Goal: Find contact information: Find contact information

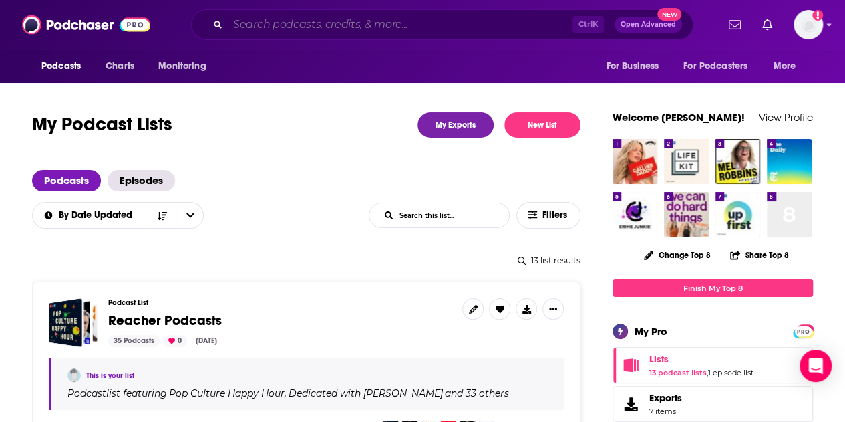
click at [250, 25] on input "Search podcasts, credits, & more..." at bounding box center [400, 24] width 345 height 21
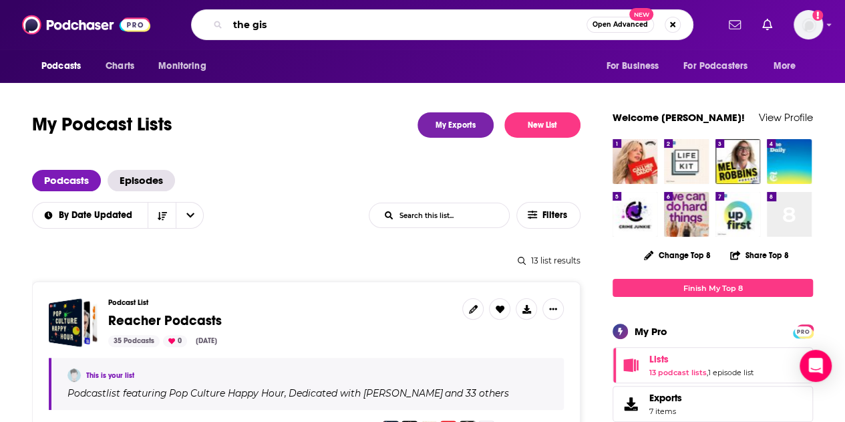
type input "the gist"
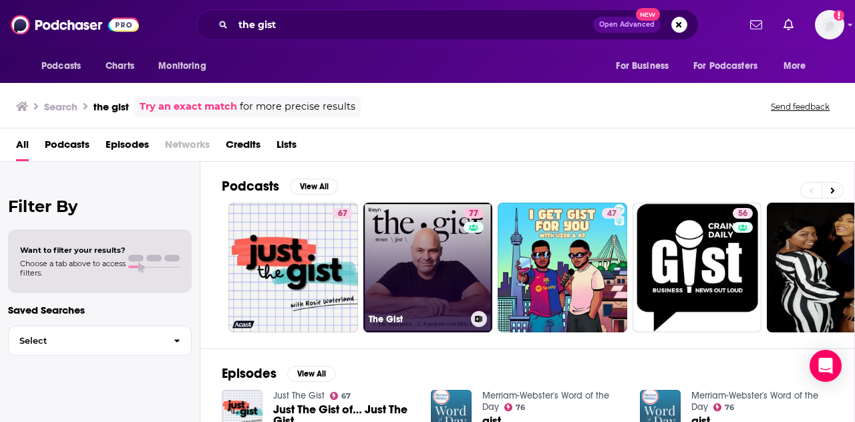
click at [403, 267] on link "77 The Gist" at bounding box center [428, 267] width 130 height 130
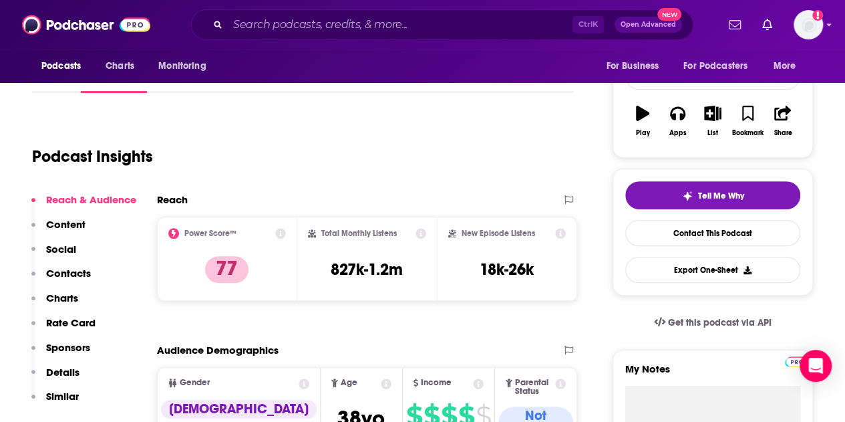
scroll to position [334, 0]
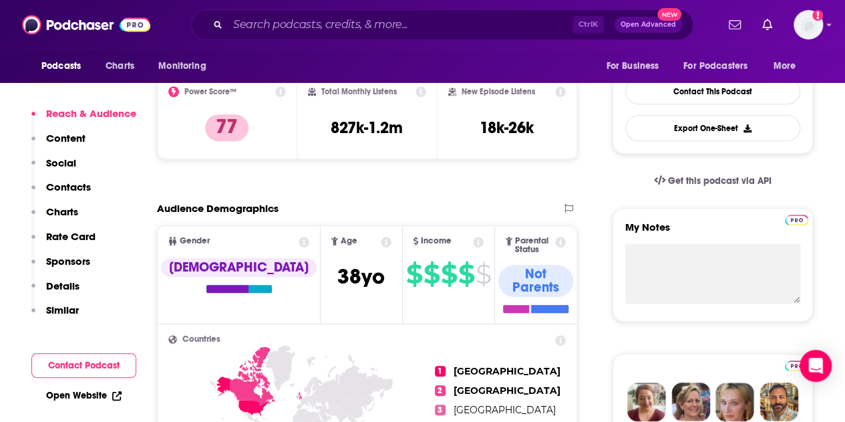
click at [80, 188] on p "Contacts" at bounding box center [68, 186] width 45 height 13
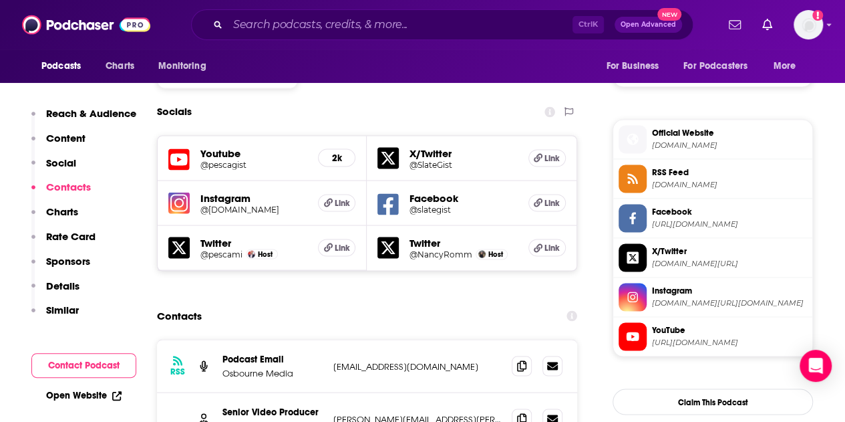
scroll to position [1095, 0]
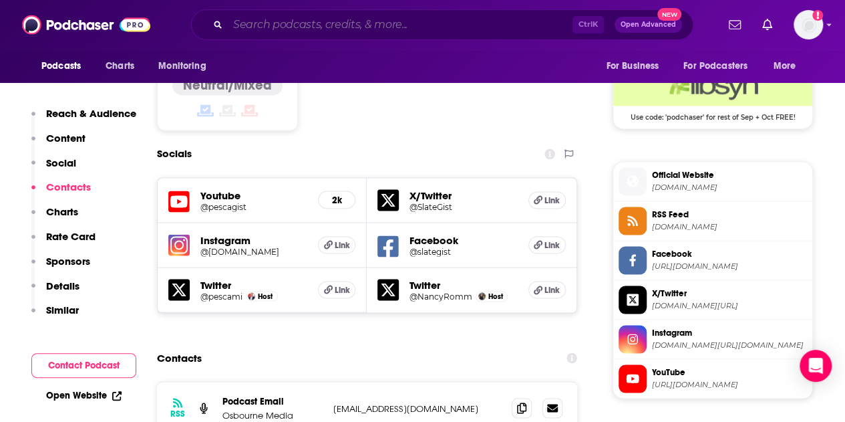
click at [237, 14] on input "Search podcasts, credits, & more..." at bounding box center [400, 24] width 345 height 21
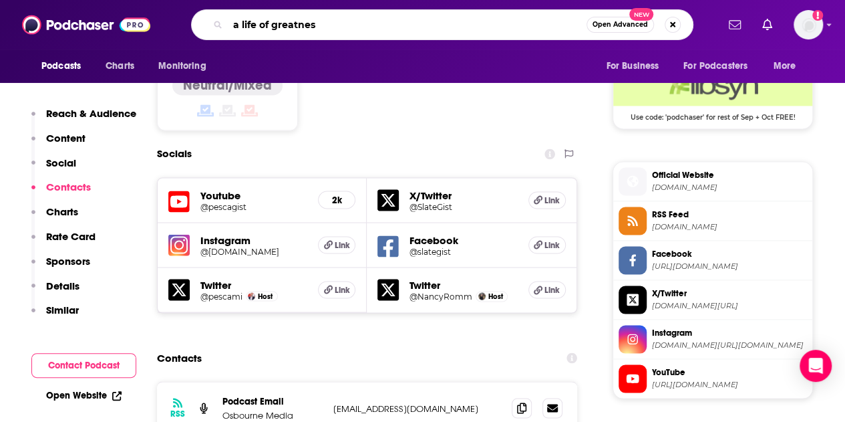
type input "a life of greatness"
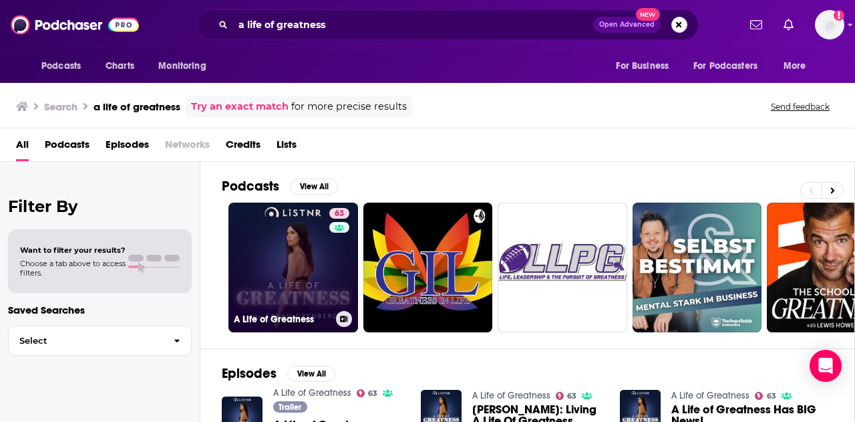
click at [277, 281] on link "63 A Life of Greatness" at bounding box center [294, 267] width 130 height 130
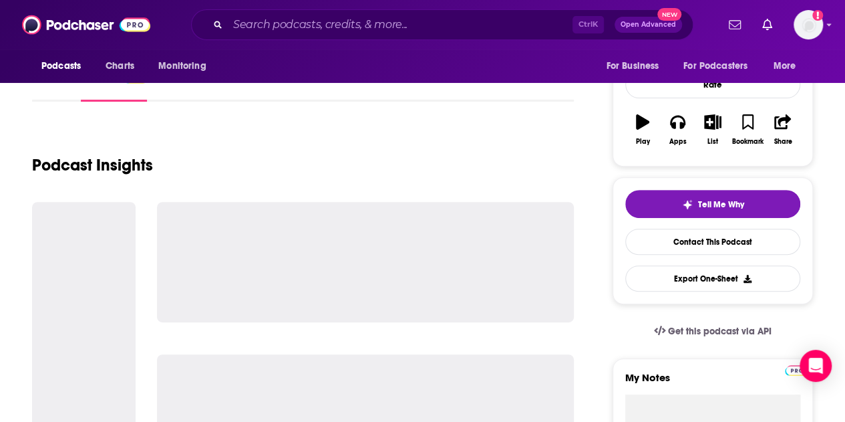
scroll to position [200, 0]
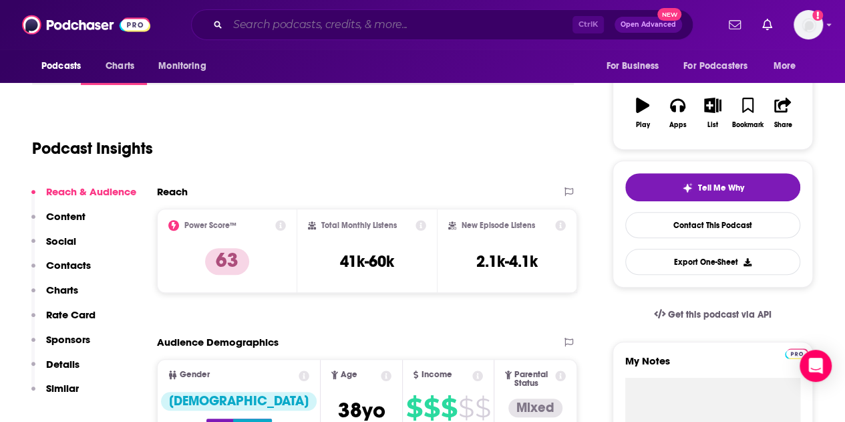
click at [345, 25] on input "Search podcasts, credits, & more..." at bounding box center [400, 24] width 345 height 21
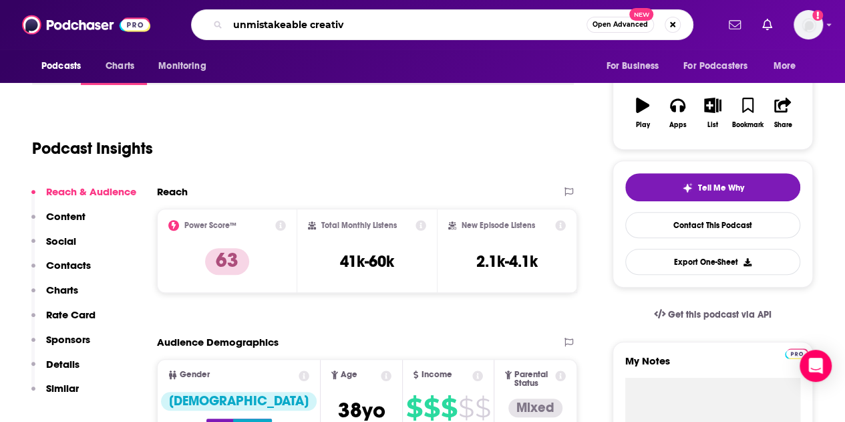
type input "unmistakeable creative"
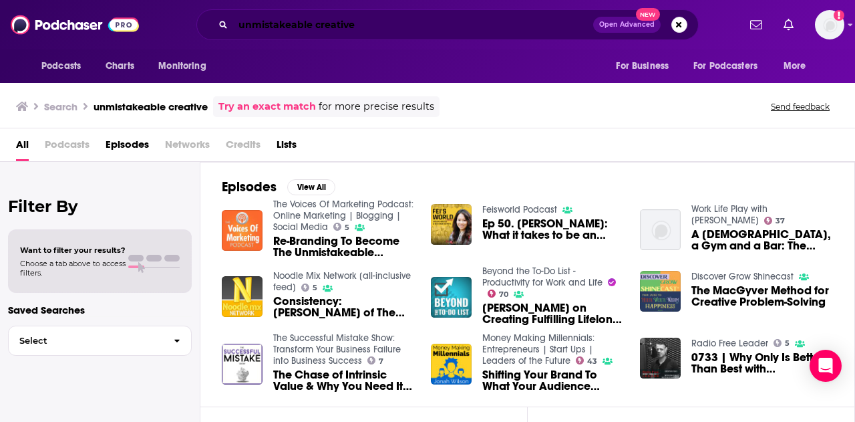
drag, startPoint x: 265, startPoint y: 23, endPoint x: 285, endPoint y: 22, distance: 20.1
click at [265, 23] on input "unmistakeable creative" at bounding box center [413, 24] width 360 height 21
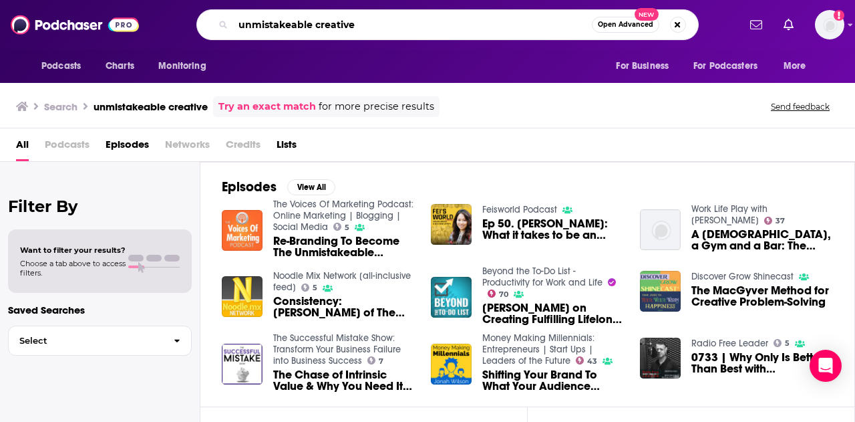
drag, startPoint x: 373, startPoint y: 19, endPoint x: 130, endPoint y: 11, distance: 243.4
click at [130, 11] on div "Podcasts Charts Monitoring unmistakeable creative Open Advanced New For Busines…" at bounding box center [427, 24] width 855 height 49
paste input "[PERSON_NAME]"
type input "[PERSON_NAME]"
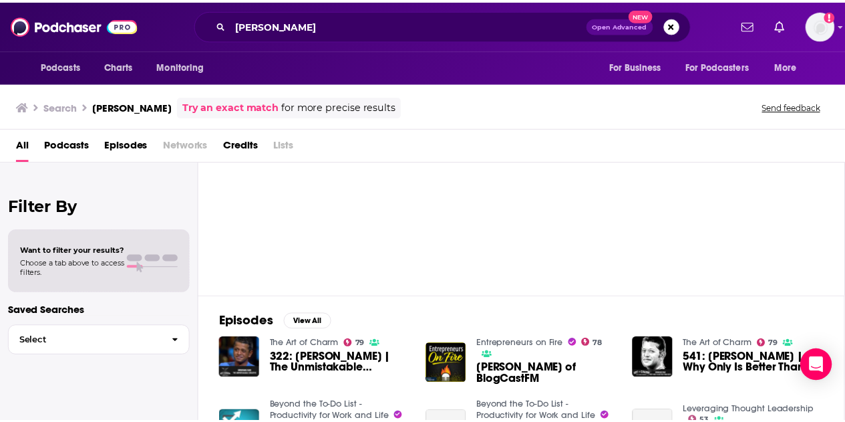
scroll to position [67, 0]
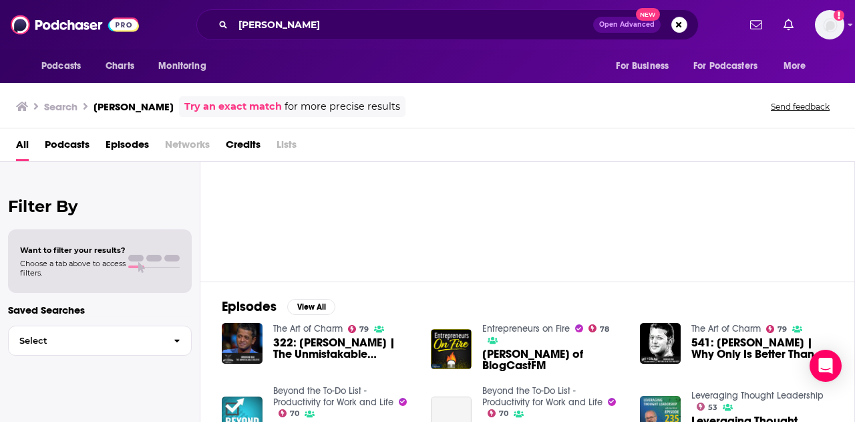
click at [394, 347] on span "322: [PERSON_NAME] | The Unmistakable Creative" at bounding box center [344, 348] width 142 height 23
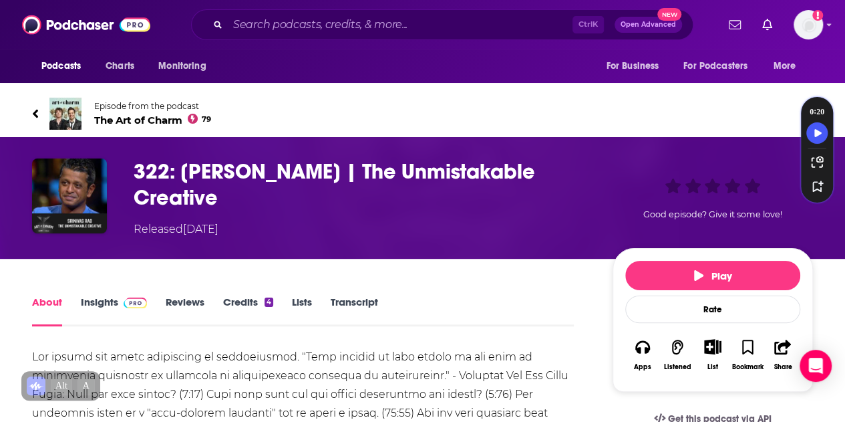
click at [448, 166] on h1 "322: [PERSON_NAME] | The Unmistakable Creative" at bounding box center [363, 184] width 458 height 52
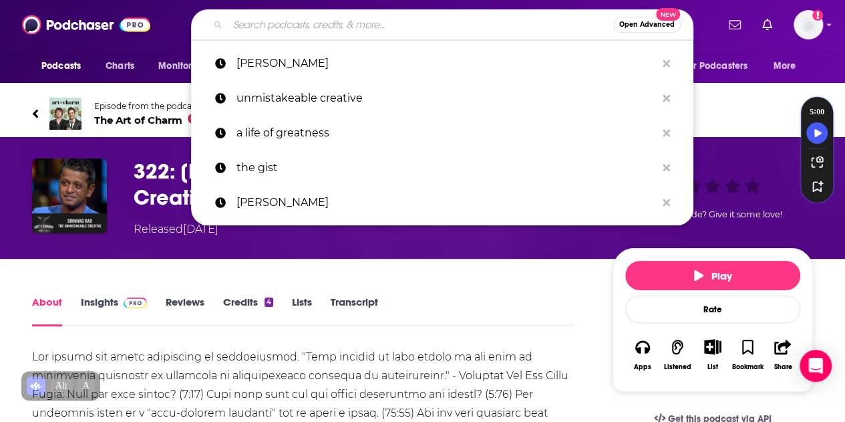
click at [355, 27] on input "Search podcasts, credits, & more..." at bounding box center [421, 24] width 386 height 21
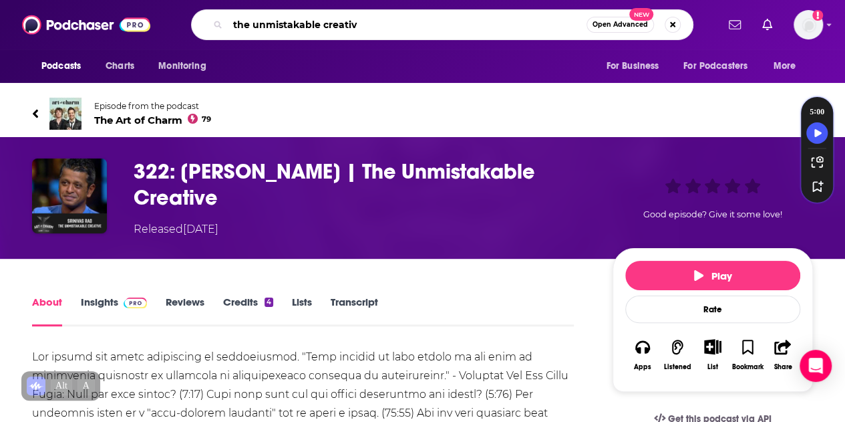
type input "the unmistakable creative"
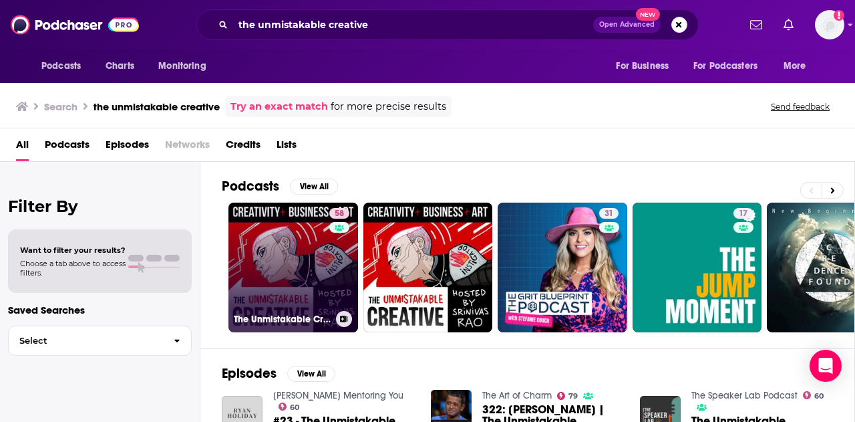
click at [281, 255] on link "58 The Unmistakable Creative Podcast" at bounding box center [294, 267] width 130 height 130
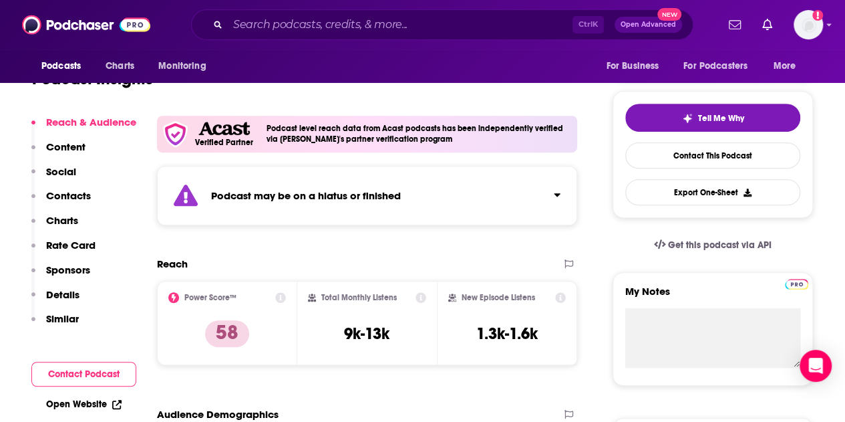
scroll to position [334, 0]
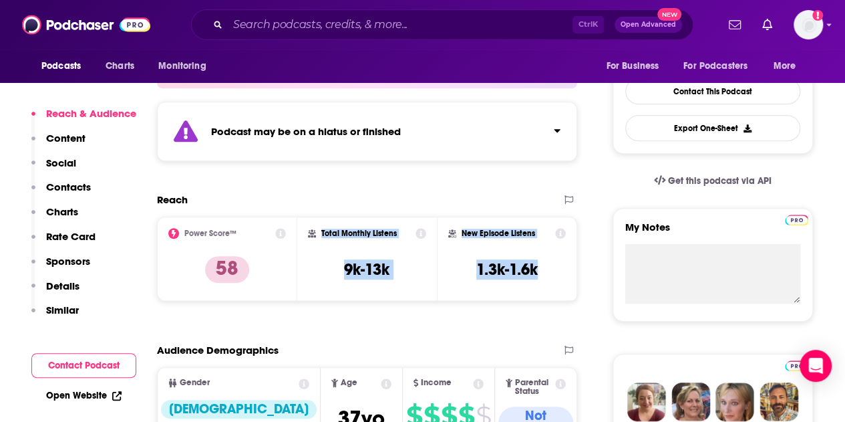
drag, startPoint x: 555, startPoint y: 274, endPoint x: 335, endPoint y: 231, distance: 223.3
click at [318, 235] on div "Power Score™ 58 Total Monthly Listens 9k-13k New Episode Listens 1.3k-1.6k" at bounding box center [367, 258] width 420 height 84
copy div "Total Monthly Listens 9k-13k New Episode Listens 1.3k-1.6k"
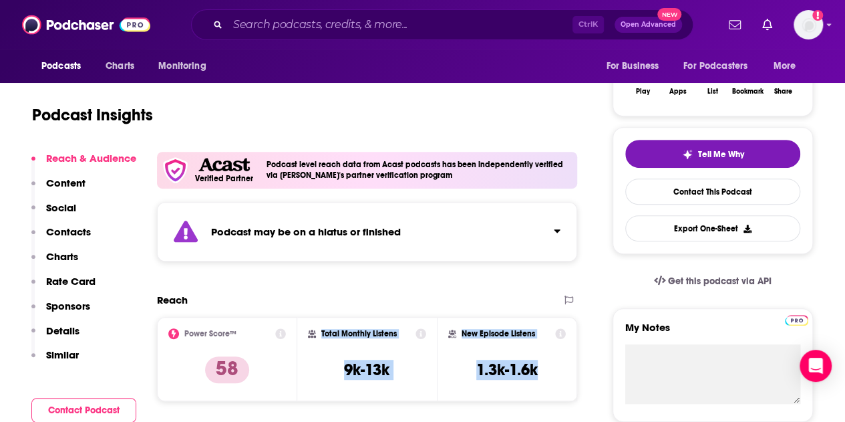
scroll to position [134, 0]
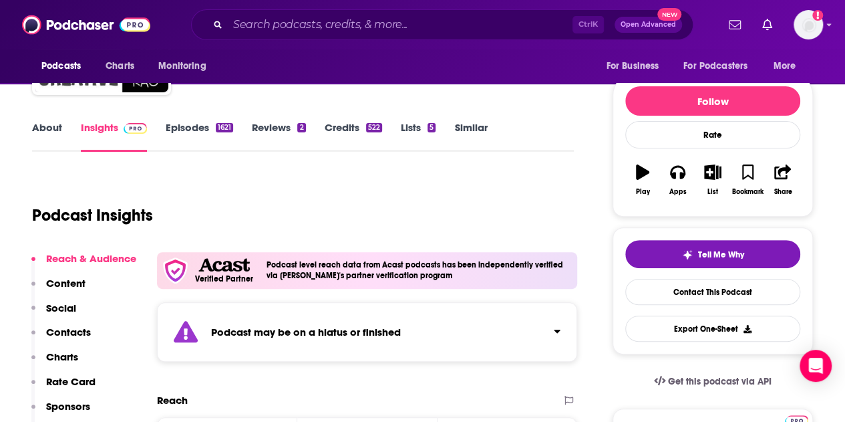
click at [199, 124] on link "Episodes 1621" at bounding box center [199, 136] width 67 height 31
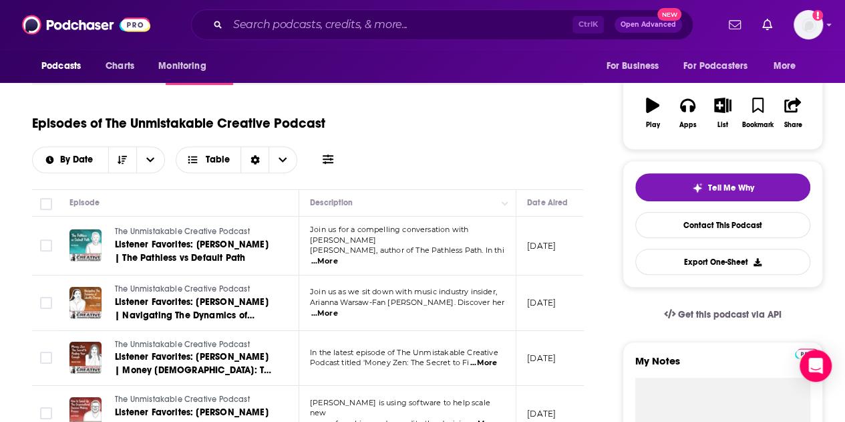
scroll to position [401, 0]
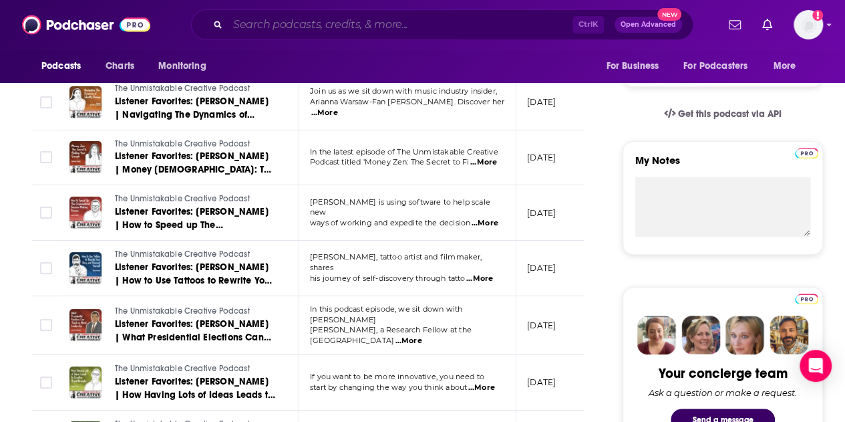
click at [336, 25] on input "Search podcasts, credits, & more..." at bounding box center [400, 24] width 345 height 21
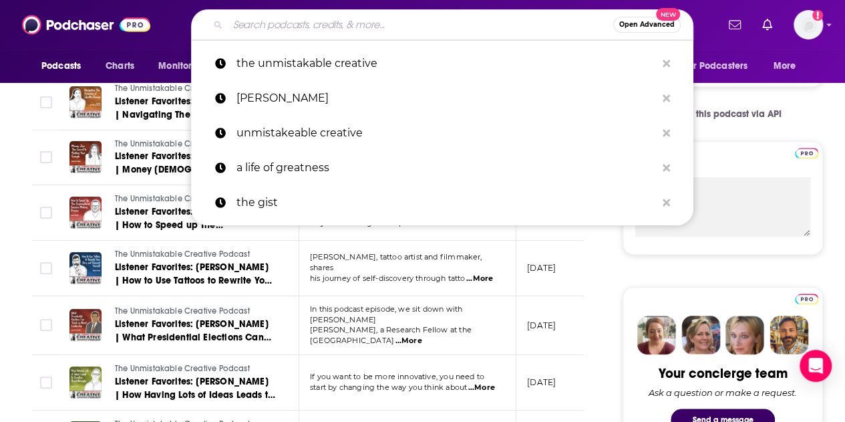
click at [298, 25] on input "Search podcasts, credits, & more..." at bounding box center [421, 24] width 386 height 21
paste input "Way of Champions Podcast"
type input "Way of Champions Podcast"
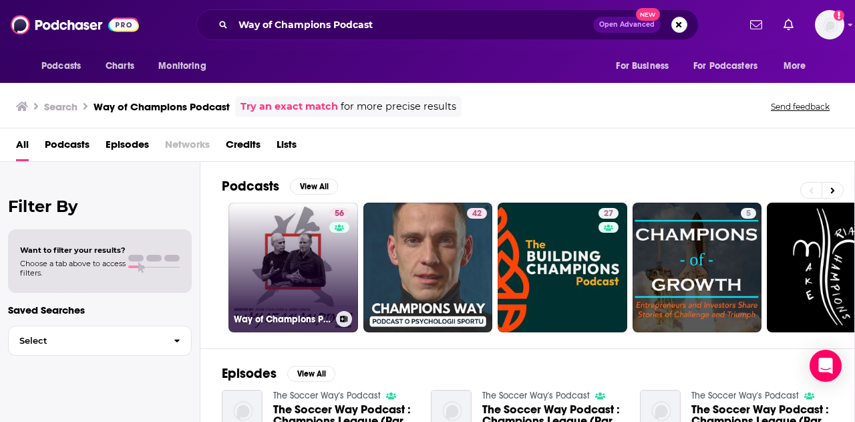
click at [286, 269] on link "56 Way of Champions Podcast" at bounding box center [294, 267] width 130 height 130
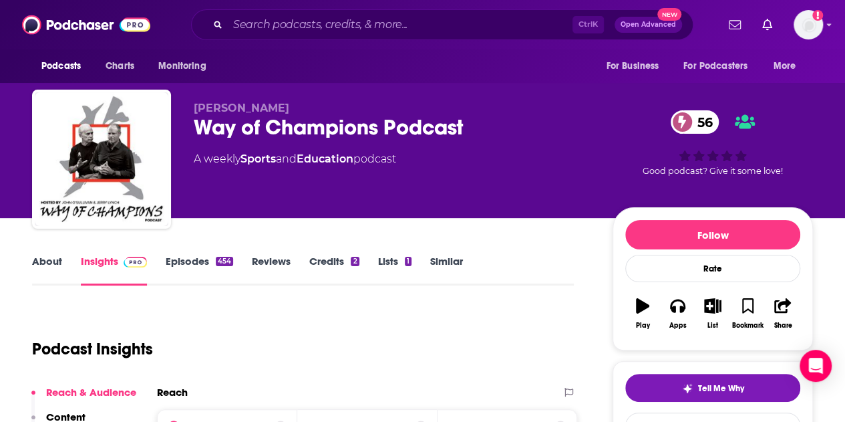
scroll to position [200, 0]
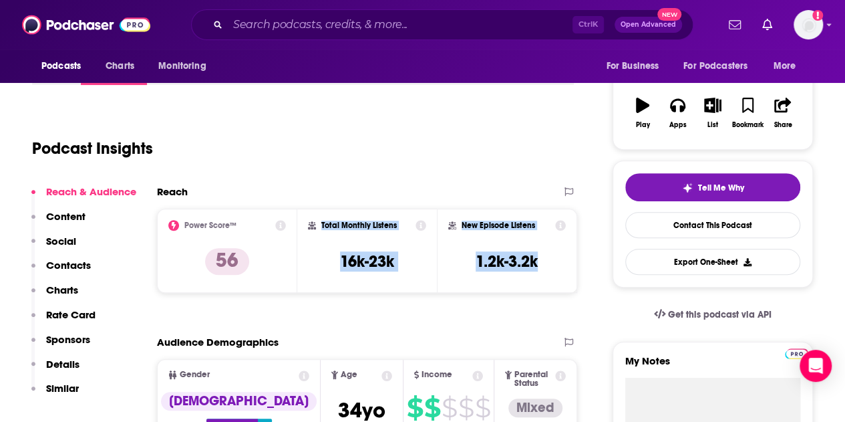
drag, startPoint x: 551, startPoint y: 266, endPoint x: 319, endPoint y: 225, distance: 235.5
click at [319, 225] on div "Power Score™ 56 Total Monthly Listens 16k-23k New Episode Listens 1.2k-3.2k" at bounding box center [367, 250] width 420 height 84
copy div "Total Monthly Listens 16k-23k New Episode Listens 1.2k-3.2k"
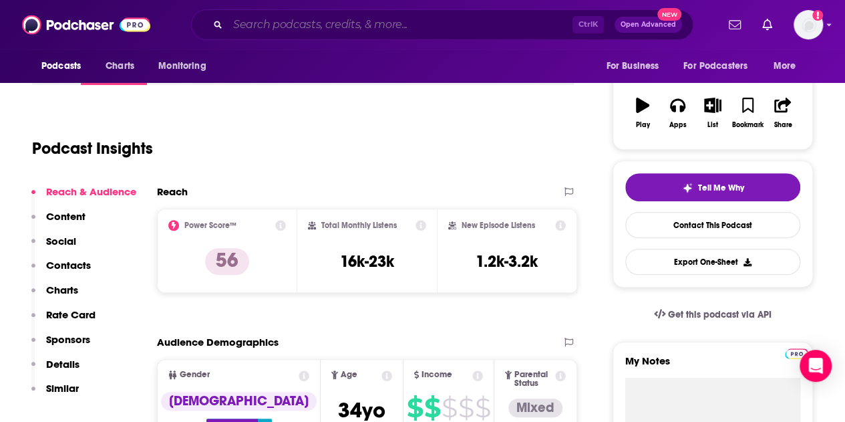
click at [255, 25] on input "Search podcasts, credits, & more..." at bounding box center [400, 24] width 345 height 21
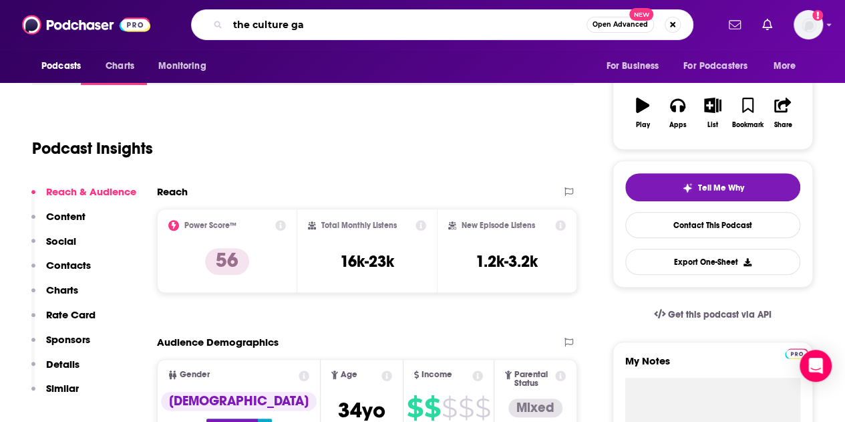
type input "the culture gap"
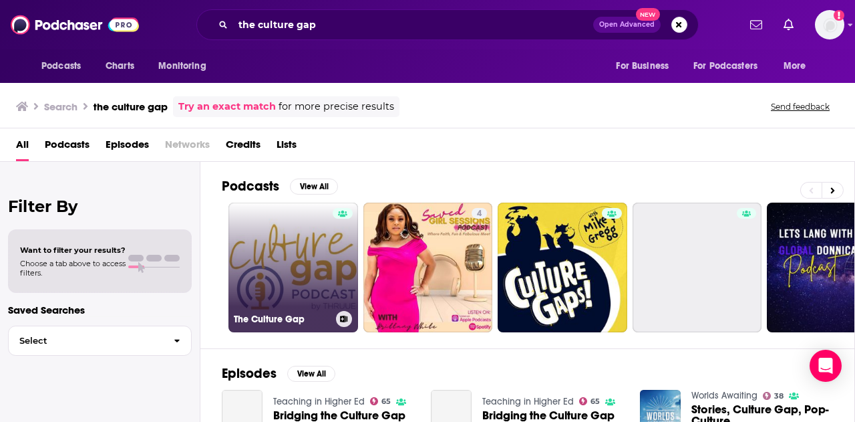
click at [297, 251] on link "The Culture Gap" at bounding box center [294, 267] width 130 height 130
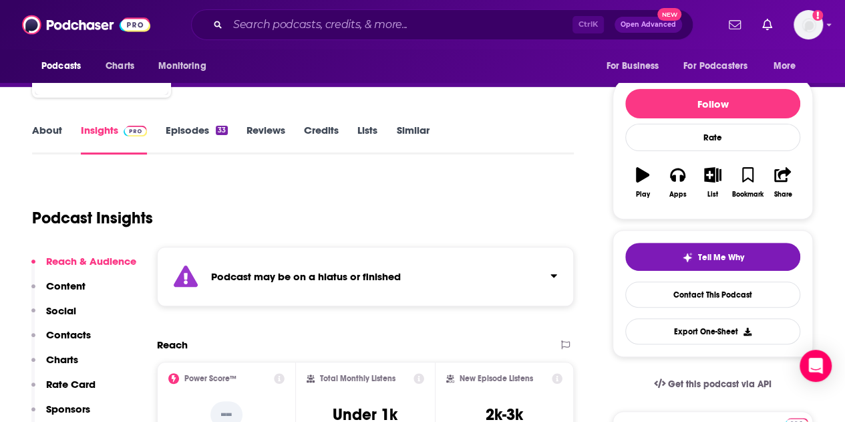
scroll to position [134, 0]
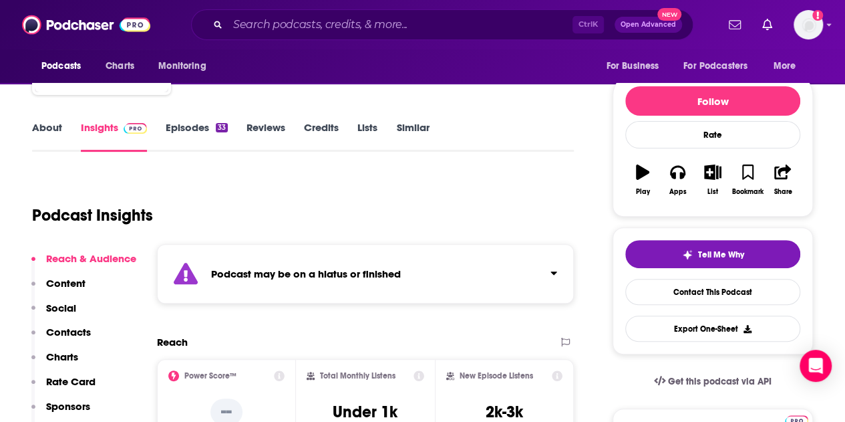
click at [52, 130] on link "About" at bounding box center [47, 136] width 30 height 31
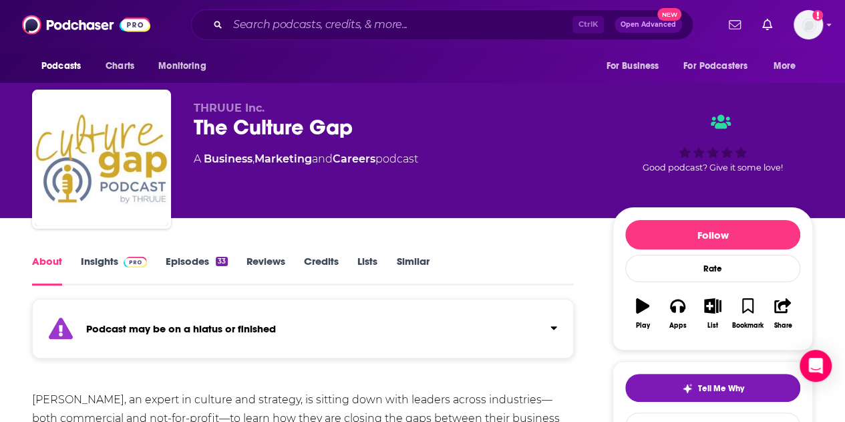
scroll to position [134, 0]
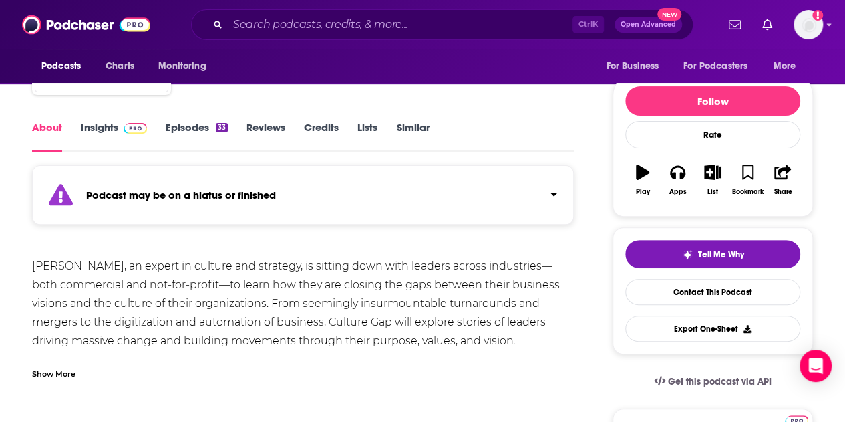
click at [173, 127] on link "Episodes 33" at bounding box center [197, 136] width 62 height 31
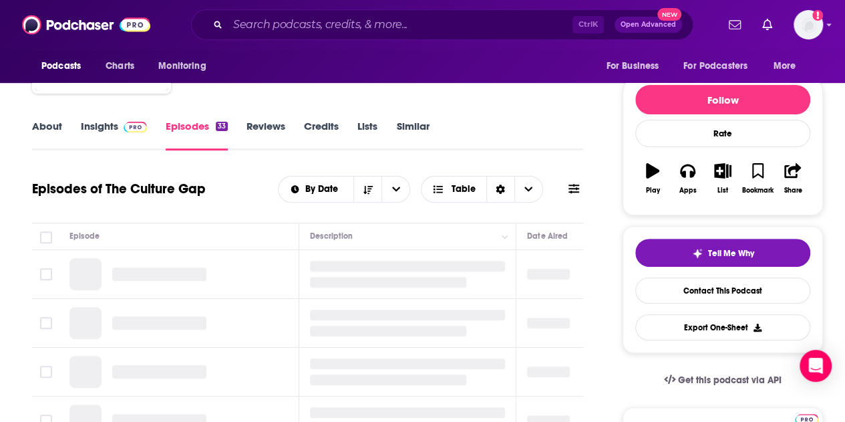
scroll to position [200, 0]
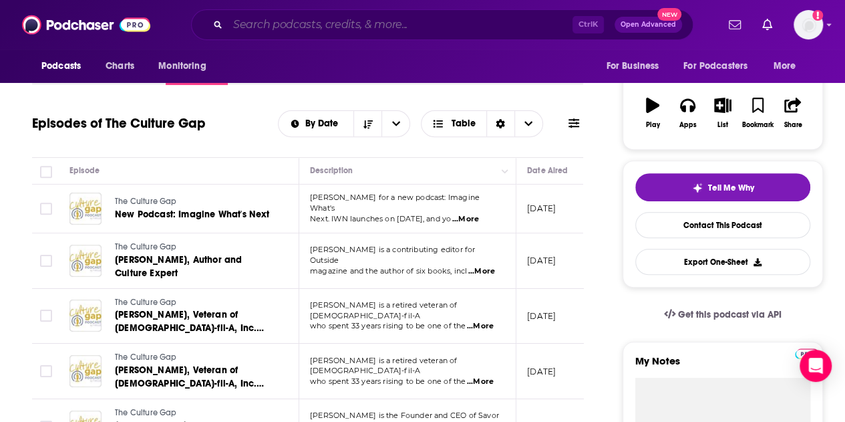
click at [276, 26] on input "Search podcasts, credits, & more..." at bounding box center [400, 24] width 345 height 21
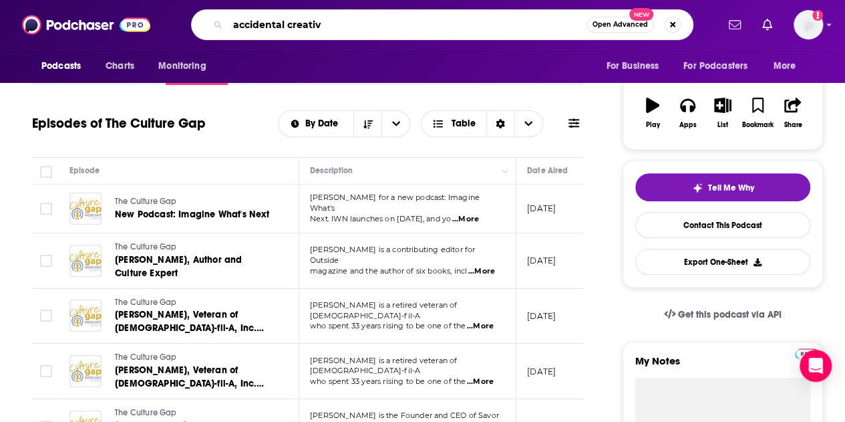
type input "accidental creative"
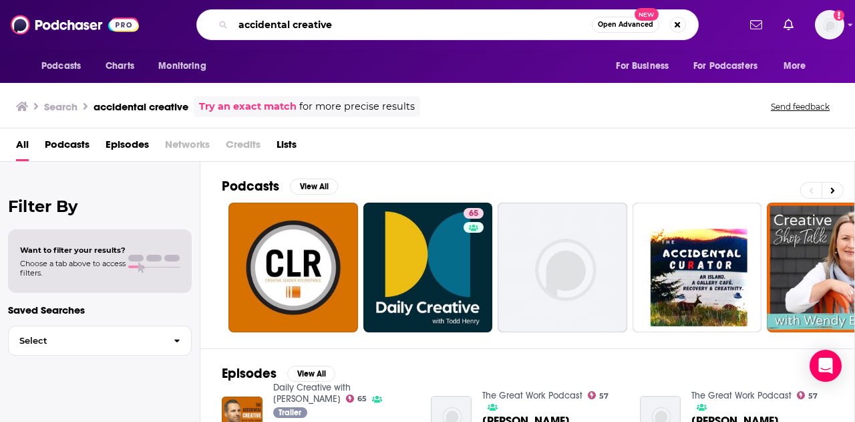
drag, startPoint x: 338, startPoint y: 19, endPoint x: 317, endPoint y: 19, distance: 20.7
click at [317, 19] on input "accidental creative" at bounding box center [412, 24] width 359 height 21
click at [322, 19] on input "accidental creative" at bounding box center [412, 24] width 359 height 21
click at [348, 35] on div "accidental creative Open Advanced New" at bounding box center [447, 24] width 502 height 31
drag, startPoint x: 346, startPoint y: 22, endPoint x: 116, endPoint y: 25, distance: 229.9
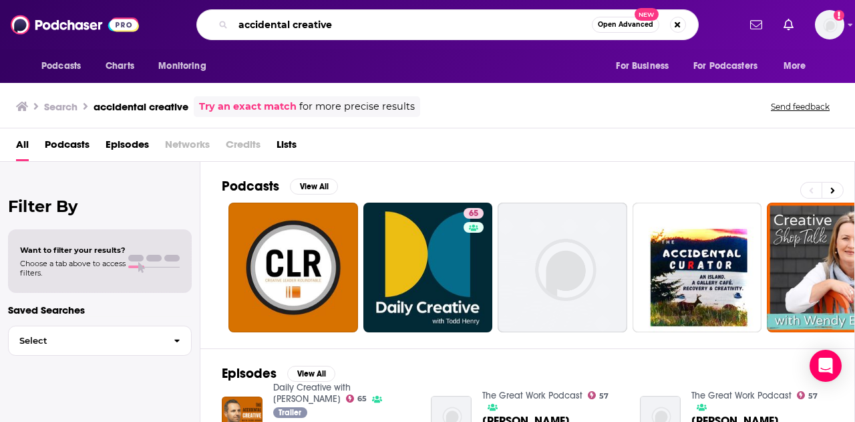
click at [116, 25] on div "Podcasts Charts Monitoring accidental creative Open Advanced New For Business F…" at bounding box center [427, 24] width 855 height 49
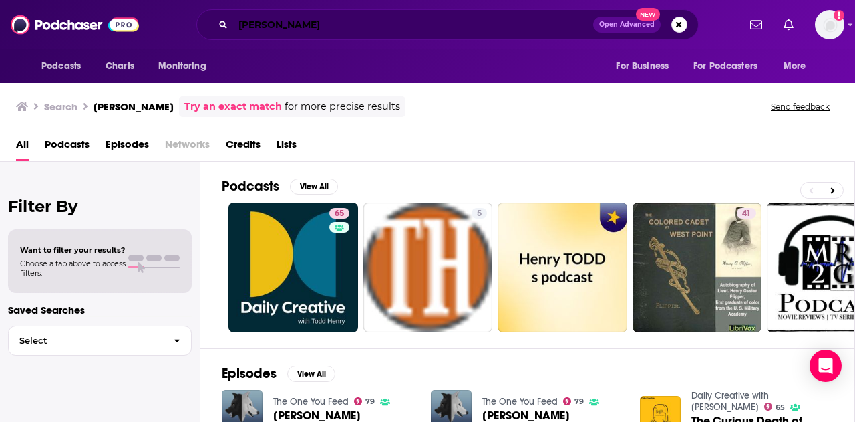
click at [287, 21] on input "[PERSON_NAME]" at bounding box center [413, 24] width 360 height 21
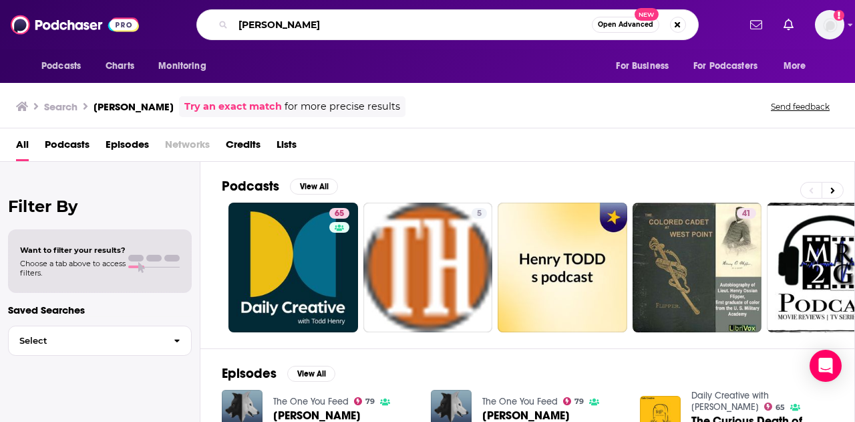
drag, startPoint x: 323, startPoint y: 23, endPoint x: 155, endPoint y: 22, distance: 167.7
click at [156, 22] on div "Podcasts Charts Monitoring [PERSON_NAME] Open Advanced New For Business For Pod…" at bounding box center [442, 24] width 593 height 31
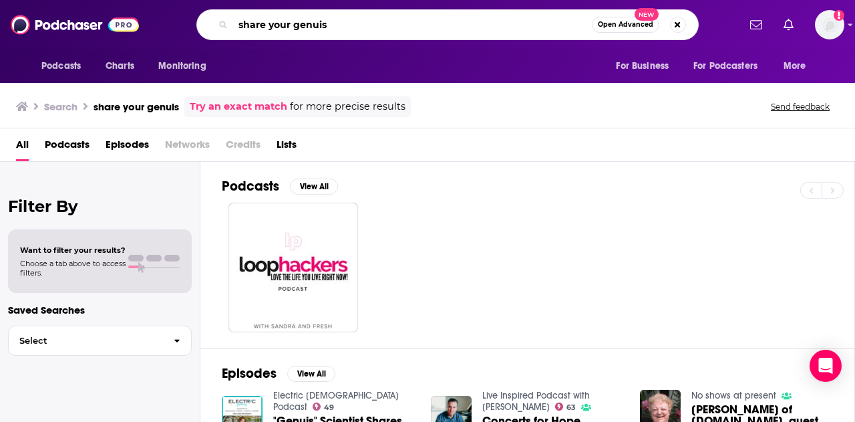
drag, startPoint x: 365, startPoint y: 26, endPoint x: 214, endPoint y: 24, distance: 151.0
click at [215, 25] on div "share your genuis Open Advanced New" at bounding box center [447, 24] width 502 height 31
type input "learning leader"
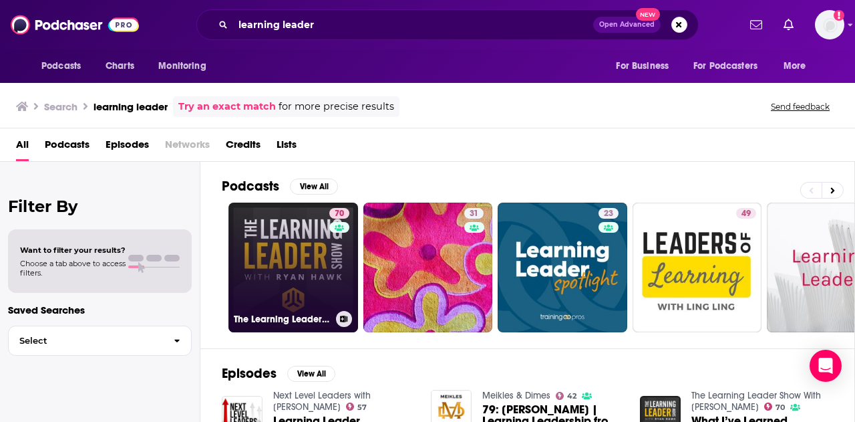
click at [298, 257] on link "70 The Learning Leader Show With [PERSON_NAME]" at bounding box center [294, 267] width 130 height 130
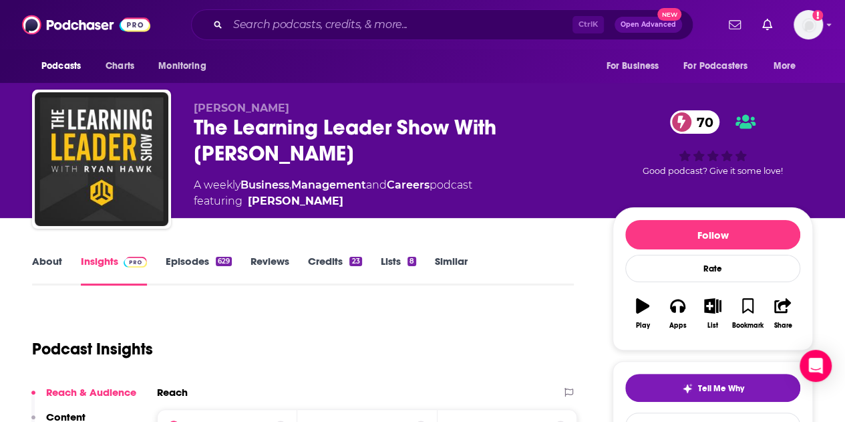
scroll to position [200, 0]
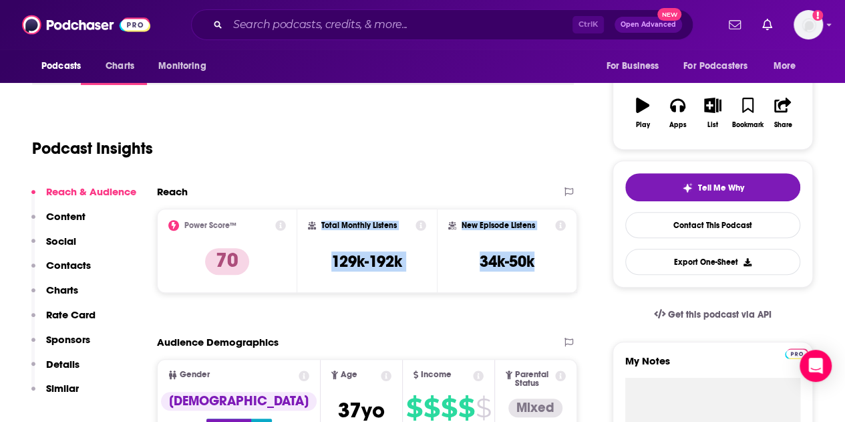
drag, startPoint x: 547, startPoint y: 261, endPoint x: 318, endPoint y: 224, distance: 232.2
click at [318, 224] on div "Power Score™ 70 Total Monthly Listens 129k-192k New Episode Listens 34k-50k" at bounding box center [367, 250] width 420 height 84
copy div "Total Monthly Listens 129k-192k New Episode Listens 34k-50k"
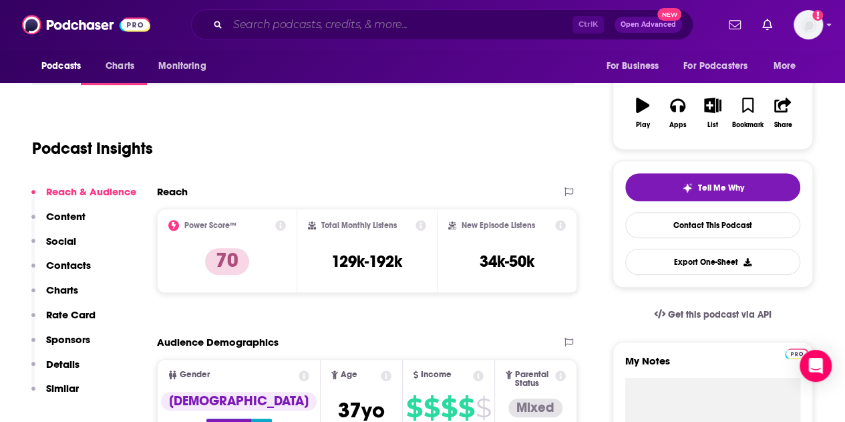
click at [269, 17] on input "Search podcasts, credits, & more..." at bounding box center [400, 24] width 345 height 21
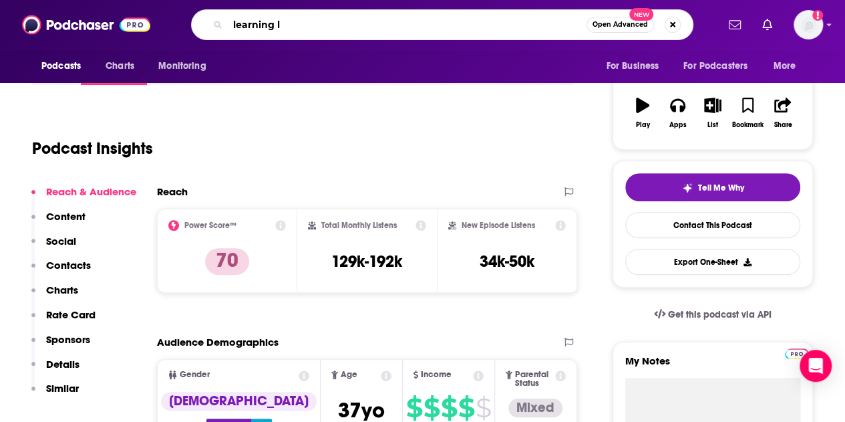
type input "learning la"
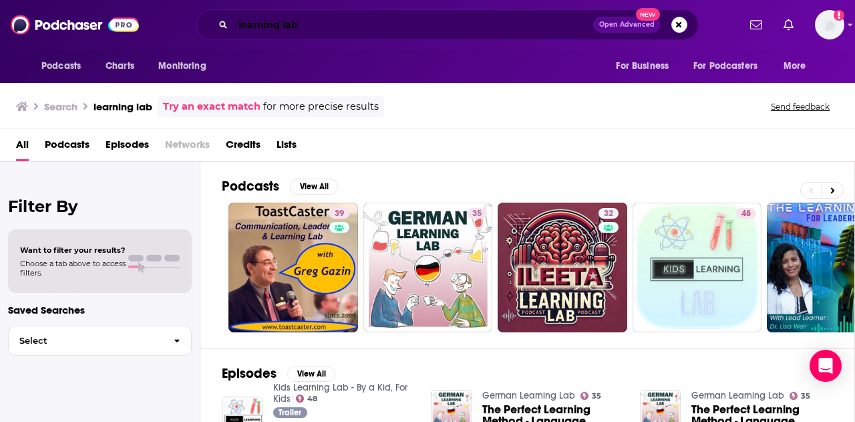
click at [338, 19] on input "learning lab" at bounding box center [413, 24] width 360 height 21
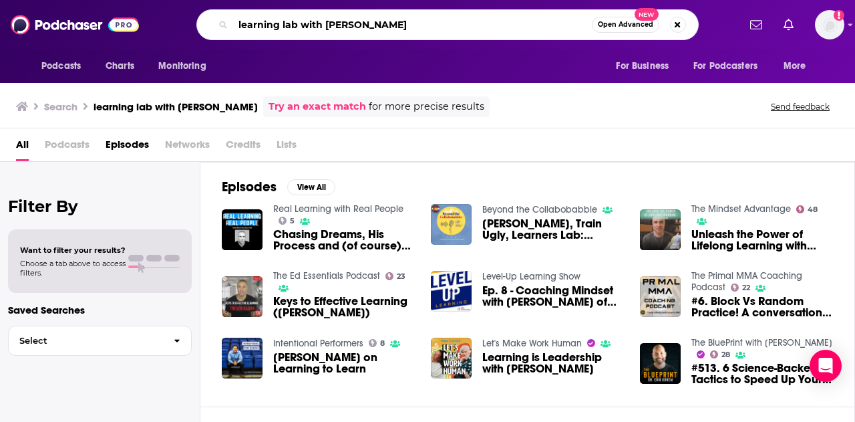
drag, startPoint x: 389, startPoint y: 25, endPoint x: 29, endPoint y: 15, distance: 359.6
click at [34, 15] on div "Podcasts Charts Monitoring learning lab with [PERSON_NAME] Open Advanced New Fo…" at bounding box center [427, 24] width 855 height 49
type input "[PERSON_NAME]"
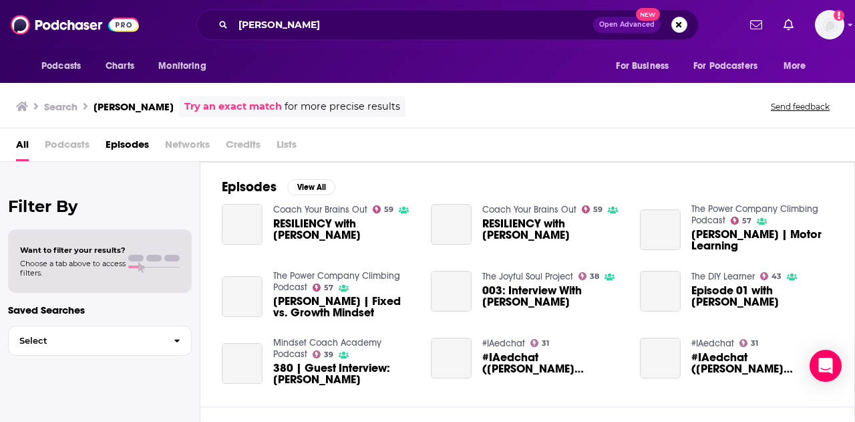
click at [289, 224] on span "RESILIENCY with [PERSON_NAME]" at bounding box center [344, 229] width 142 height 23
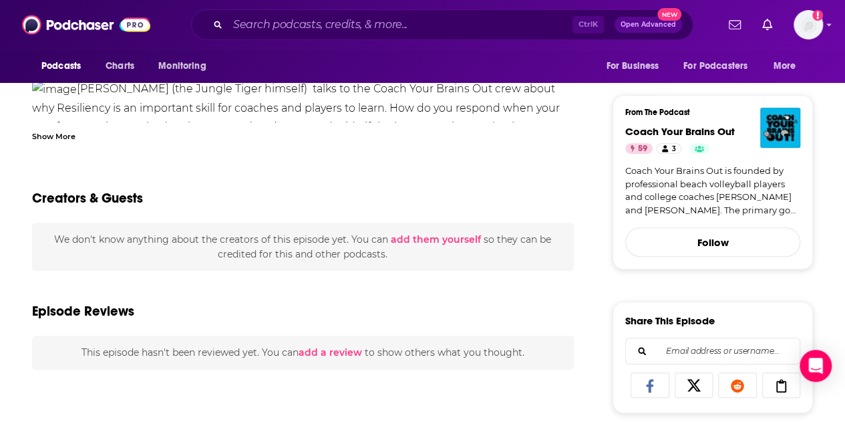
scroll to position [468, 0]
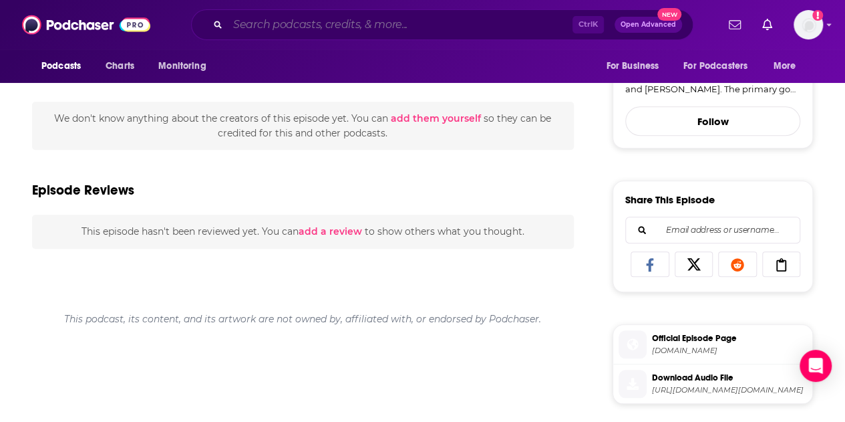
click at [261, 16] on input "Search podcasts, credits, & more..." at bounding box center [400, 24] width 345 height 21
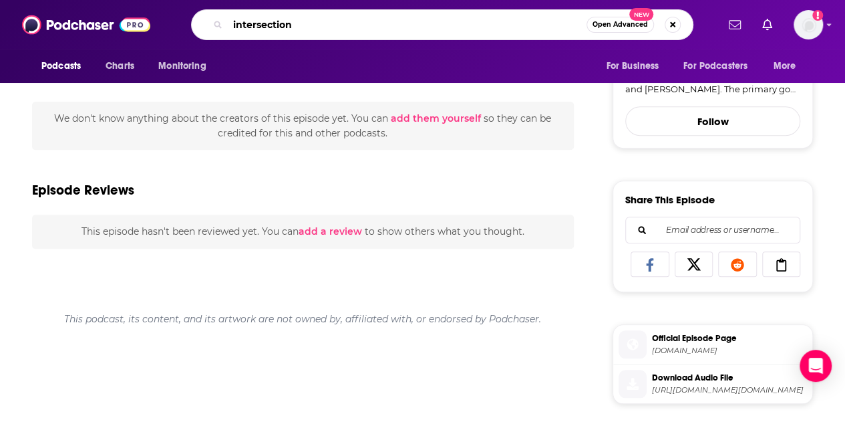
type input "intersections"
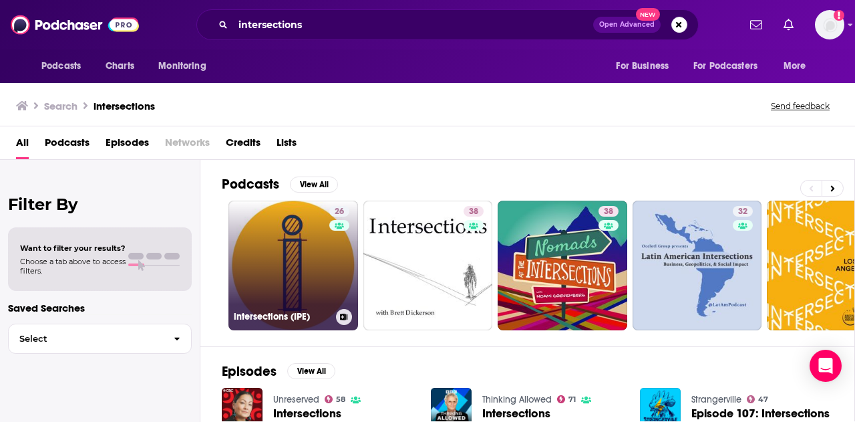
click at [293, 266] on link "26 intersections (IPE)" at bounding box center [294, 265] width 130 height 130
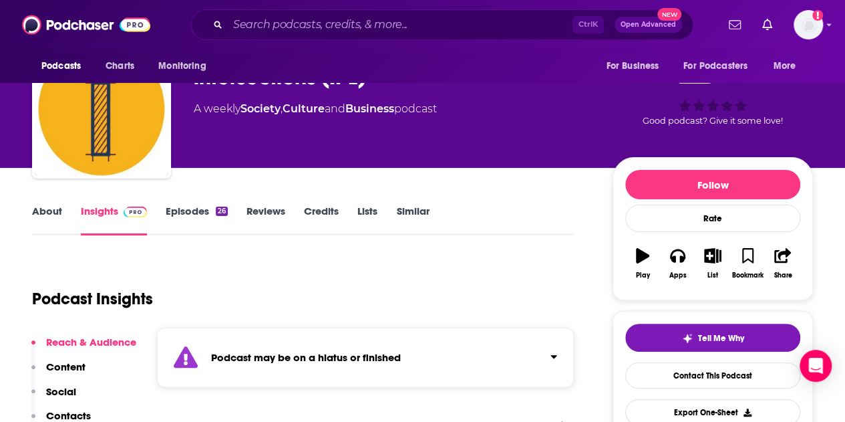
scroll to position [67, 0]
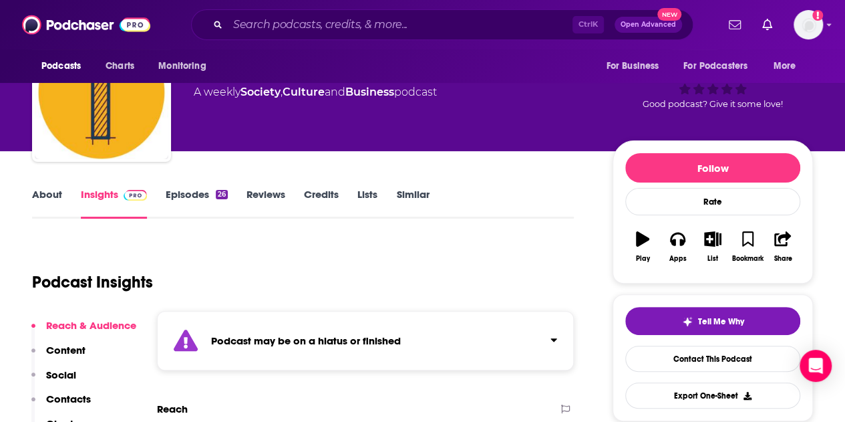
click at [37, 194] on link "About" at bounding box center [47, 203] width 30 height 31
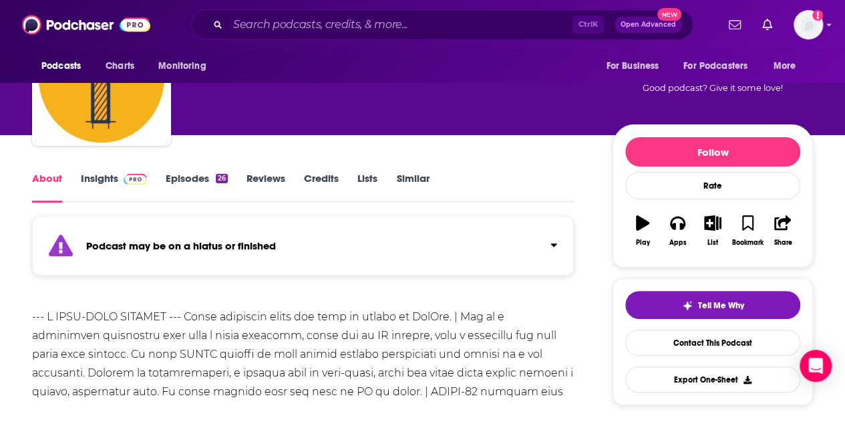
scroll to position [134, 0]
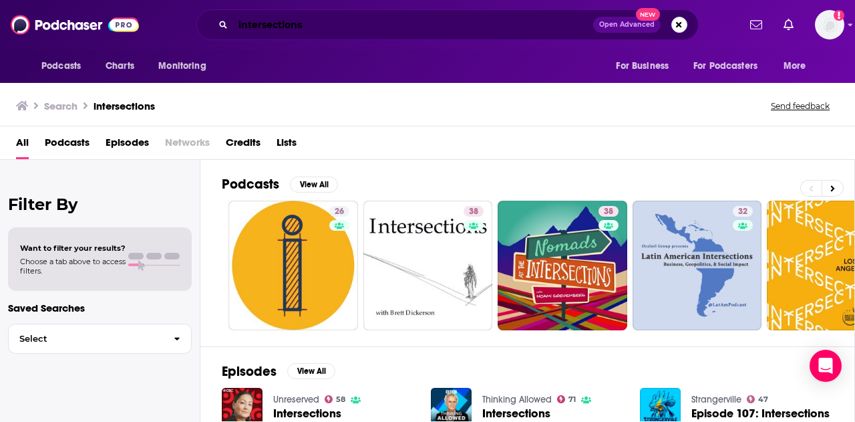
click at [347, 20] on input "intersections" at bounding box center [413, 24] width 360 height 21
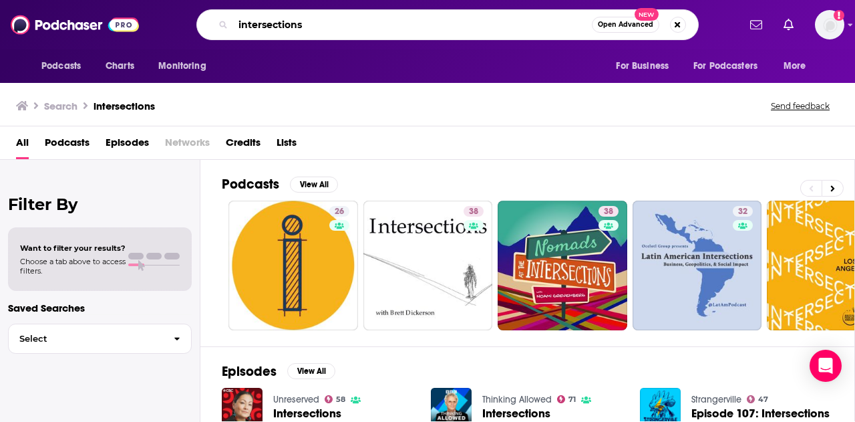
paste input "[PERSON_NAME]"
type input "intersections [PERSON_NAME]"
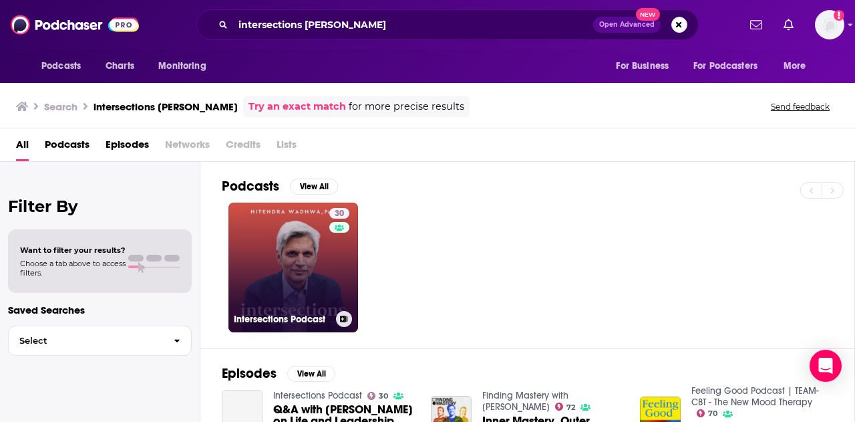
click at [296, 273] on link "30 Intersections Podcast" at bounding box center [294, 267] width 130 height 130
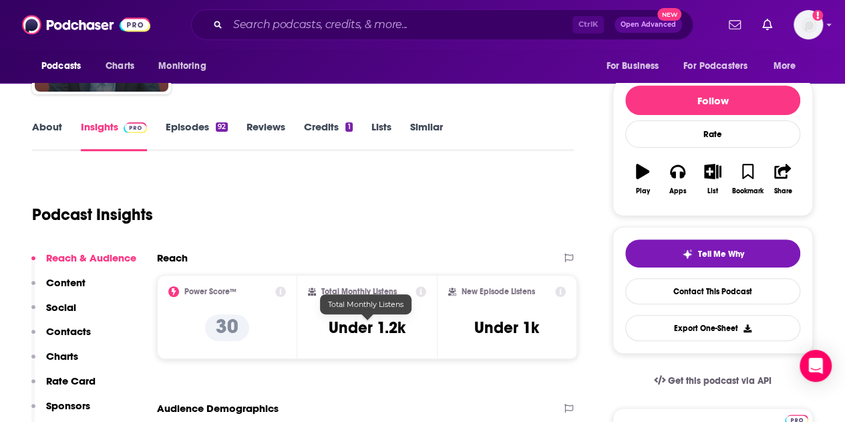
scroll to position [134, 0]
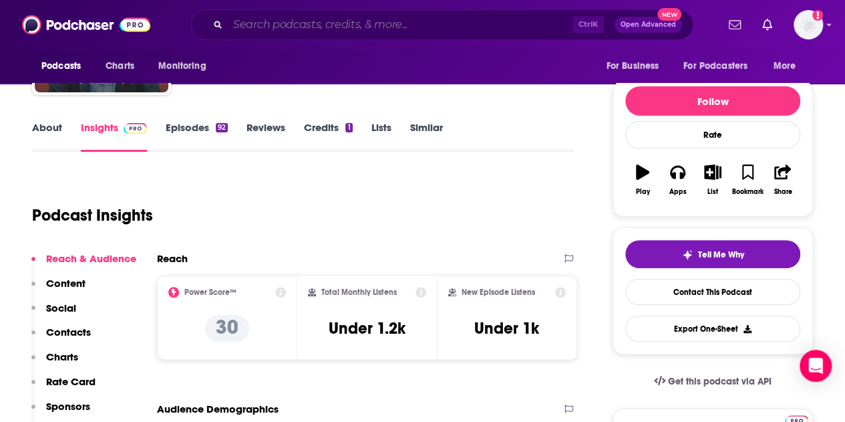
click at [265, 26] on input "Search podcasts, credits, & more..." at bounding box center [400, 24] width 345 height 21
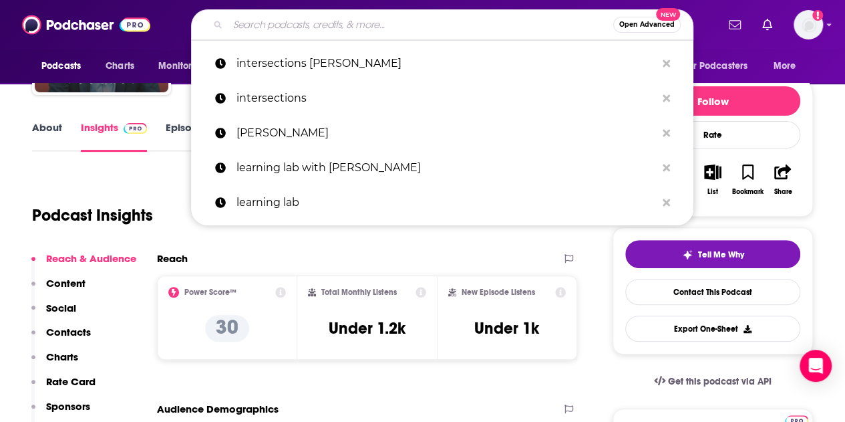
paste input "Follow Your Different Podcast"
type input "Follow Your Different Podcast"
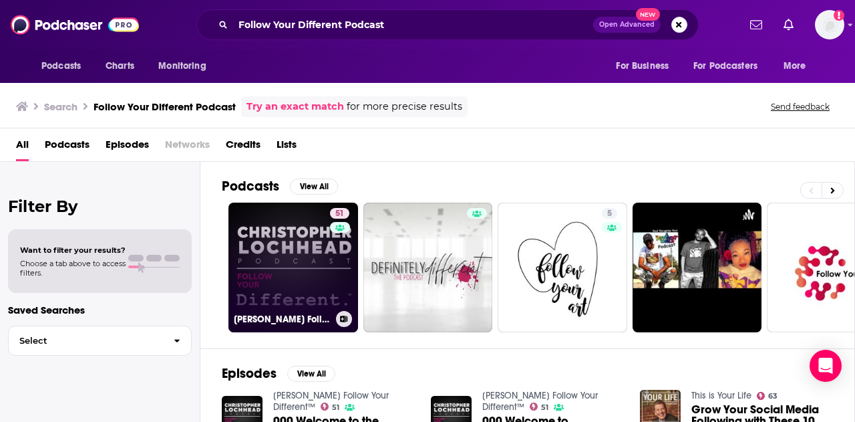
click at [262, 279] on link "51 [PERSON_NAME] Follow Your Different™" at bounding box center [294, 267] width 130 height 130
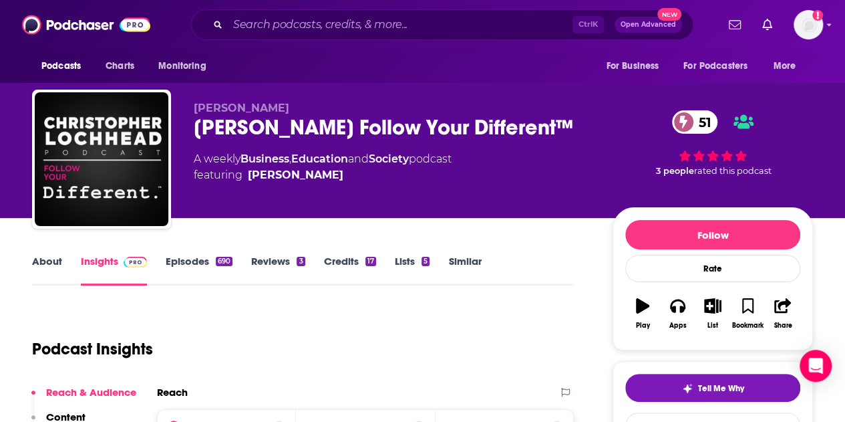
scroll to position [267, 0]
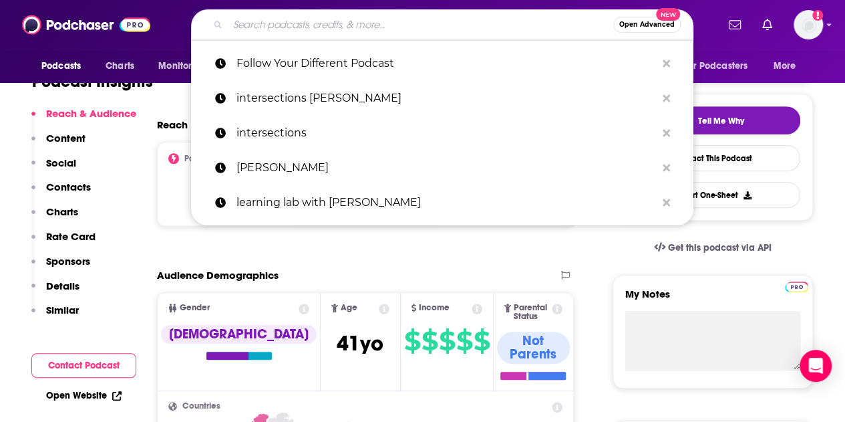
click at [291, 29] on input "Search podcasts, credits, & more..." at bounding box center [421, 24] width 386 height 21
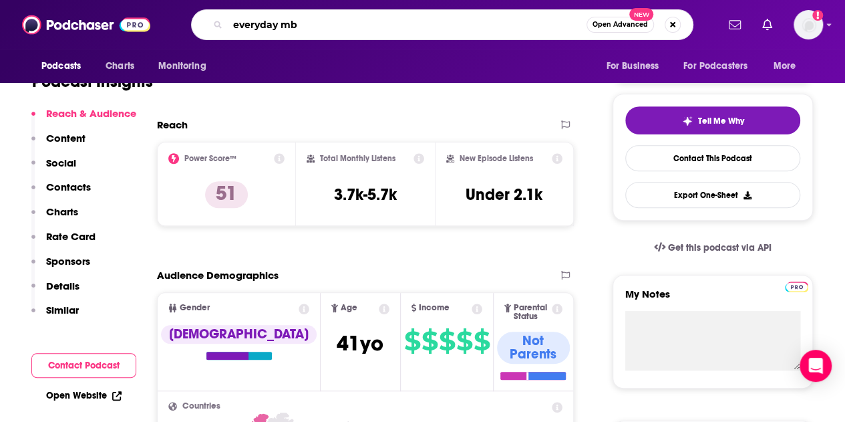
type input "everyday mba"
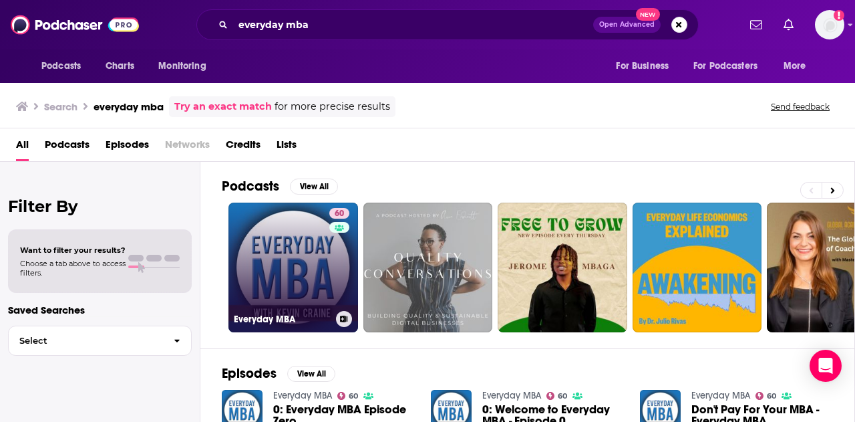
click at [315, 271] on link "60 Everyday MBA" at bounding box center [294, 267] width 130 height 130
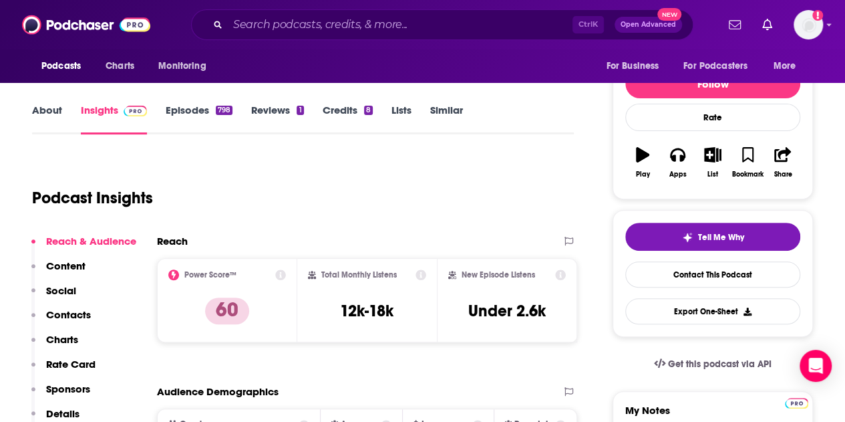
scroll to position [200, 0]
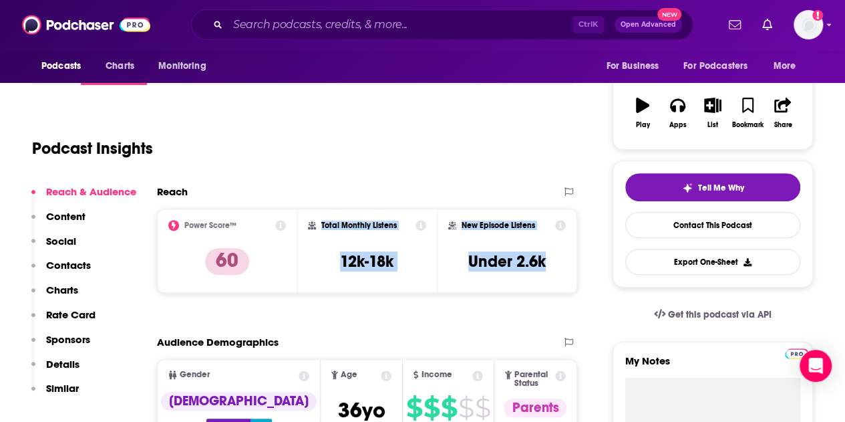
drag, startPoint x: 551, startPoint y: 260, endPoint x: 318, endPoint y: 221, distance: 236.4
click at [316, 223] on div "Power Score™ 60 Total Monthly Listens 12k-18k New Episode Listens Under 2.6k" at bounding box center [367, 250] width 420 height 84
copy div "Total Monthly Listens 12k-18k New Episode Listens Under 2.6k"
click at [60, 269] on p "Contacts" at bounding box center [68, 265] width 45 height 13
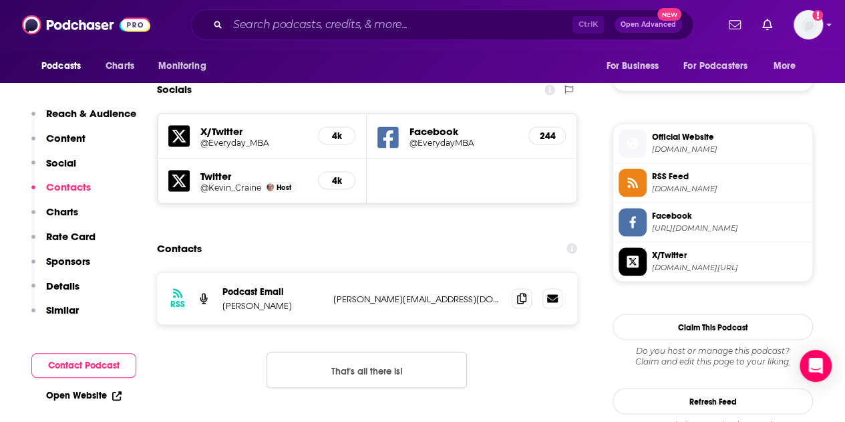
scroll to position [1147, 0]
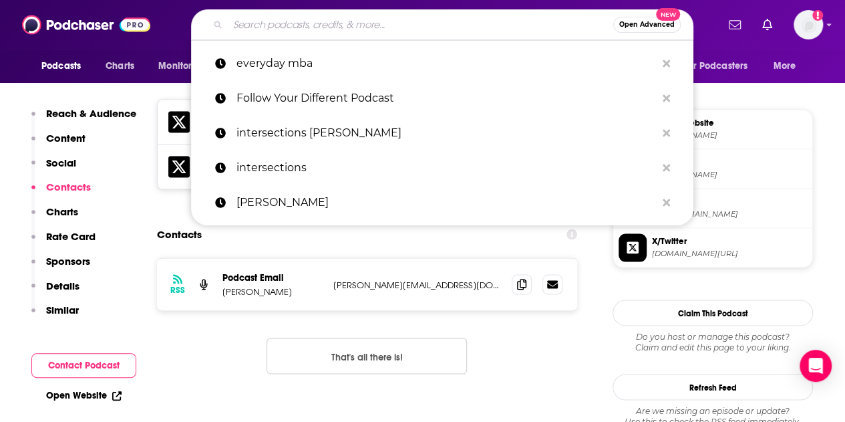
click at [335, 31] on input "Search podcasts, credits, & more..." at bounding box center [421, 24] width 386 height 21
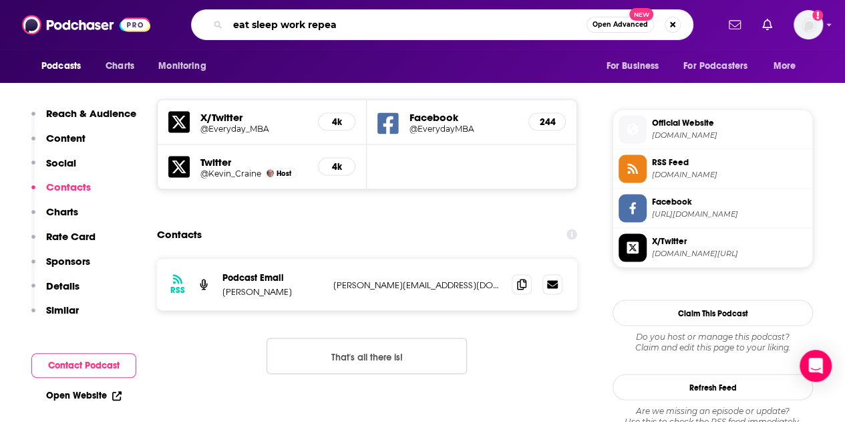
type input "eat sleep work repeat"
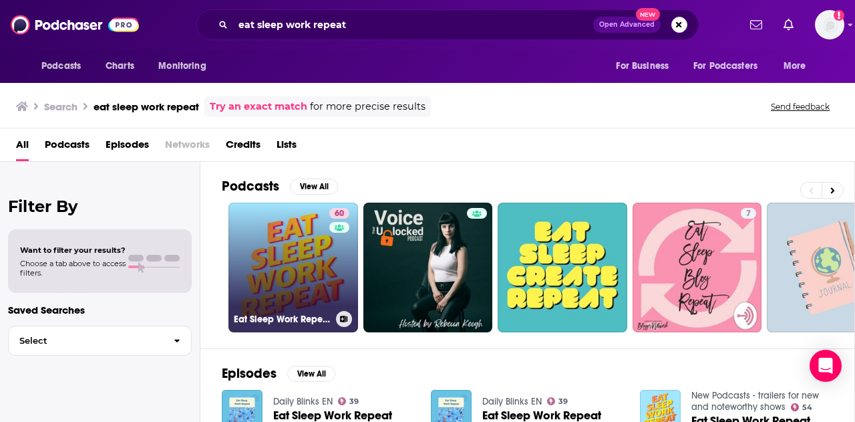
click at [285, 277] on link "60 Eat Sleep Work Repeat - better workplace culture" at bounding box center [294, 267] width 130 height 130
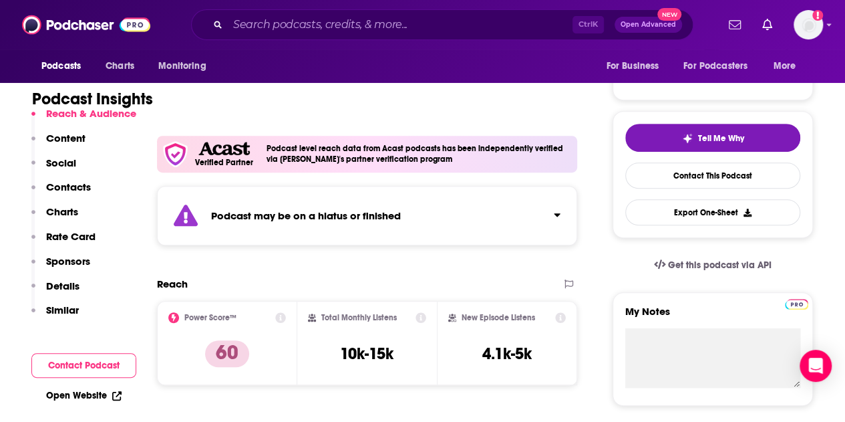
scroll to position [267, 0]
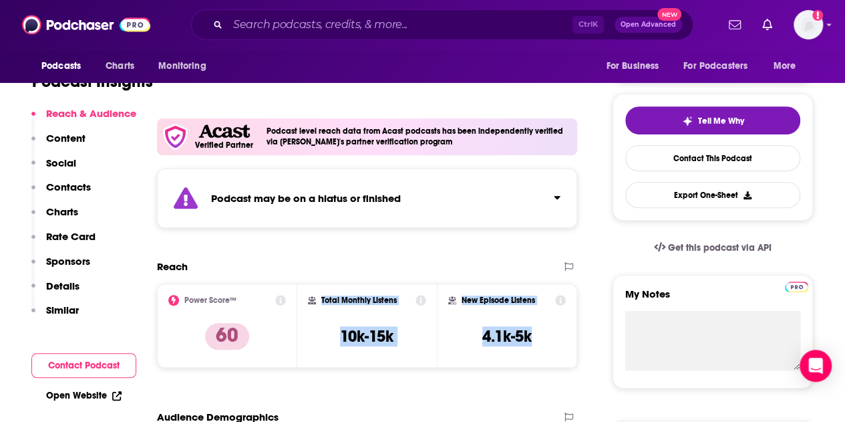
drag, startPoint x: 547, startPoint y: 339, endPoint x: 321, endPoint y: 299, distance: 229.4
click at [321, 299] on div "Power Score™ 60 Total Monthly Listens 10k-15k New Episode Listens 4.1k-5k" at bounding box center [367, 325] width 420 height 84
copy div "Total Monthly Listens 10k-15k New Episode Listens 4.1k-5k"
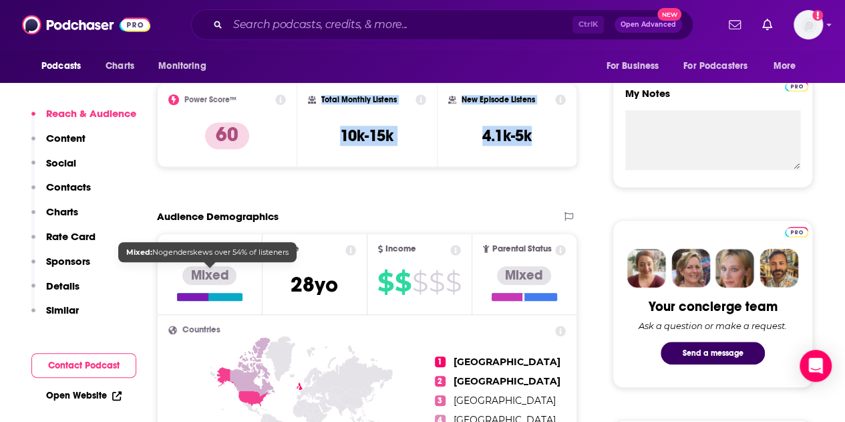
scroll to position [0, 0]
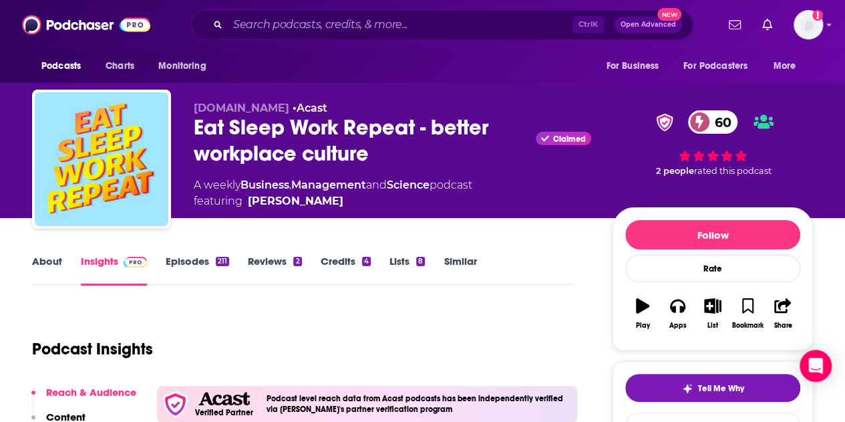
click at [191, 257] on link "Episodes 211" at bounding box center [197, 270] width 63 height 31
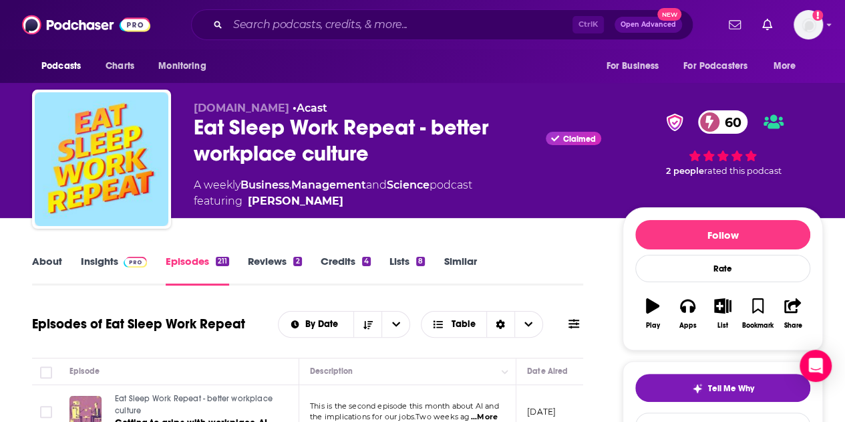
click at [98, 265] on link "Insights" at bounding box center [114, 270] width 66 height 31
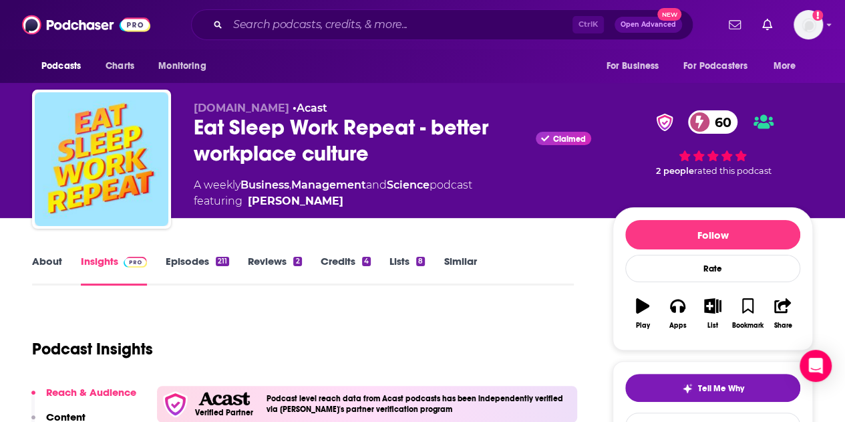
click at [50, 256] on link "About" at bounding box center [47, 270] width 30 height 31
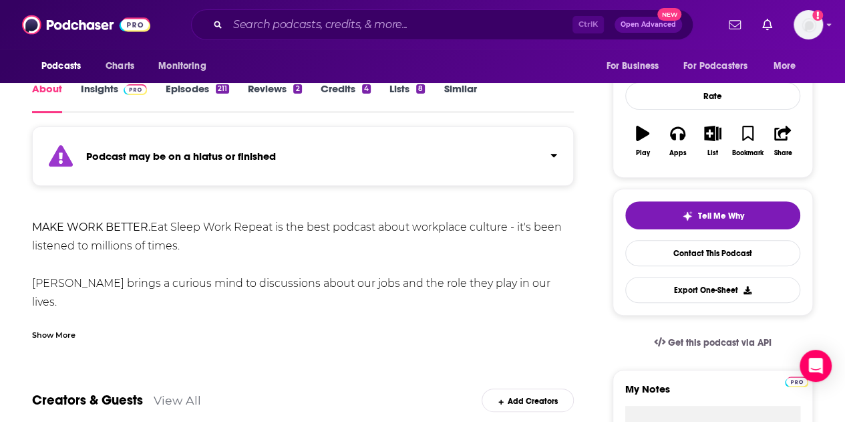
scroll to position [200, 0]
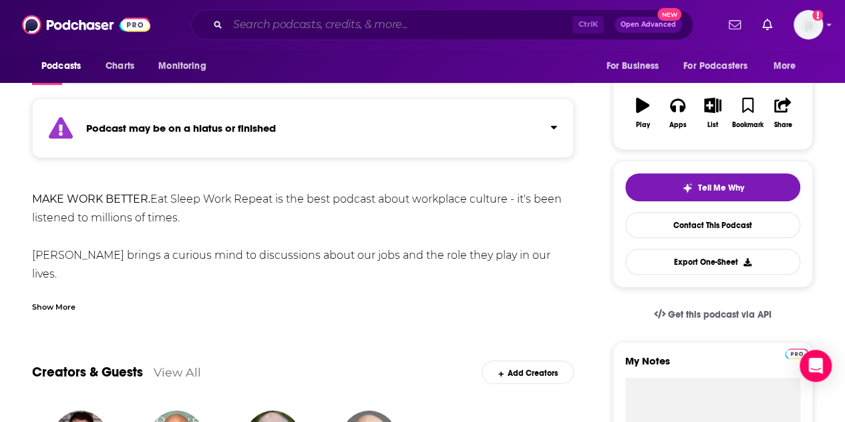
click at [296, 26] on input "Search podcasts, credits, & more..." at bounding box center [400, 24] width 345 height 21
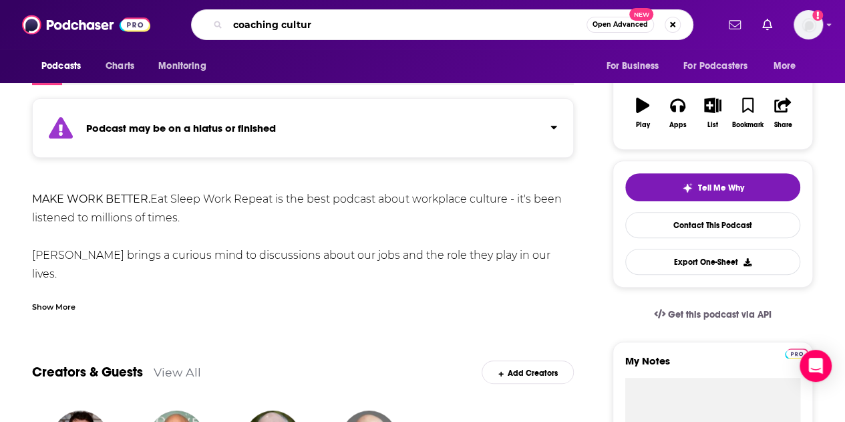
type input "coaching culture"
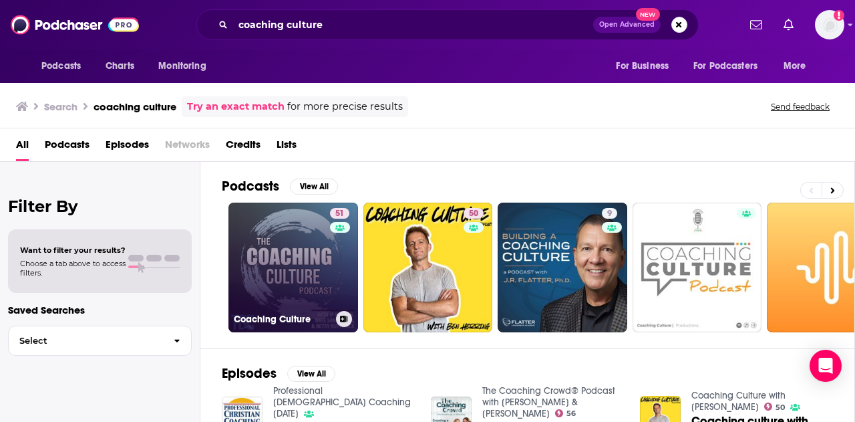
click at [297, 266] on link "51 Coaching Culture" at bounding box center [294, 267] width 130 height 130
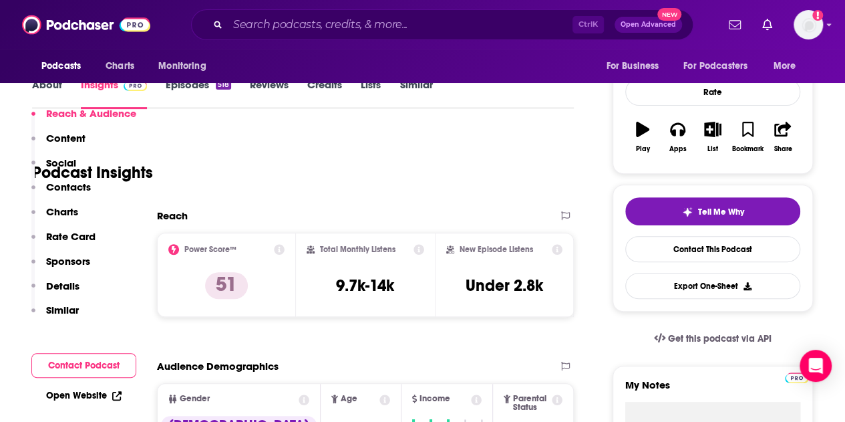
scroll to position [267, 0]
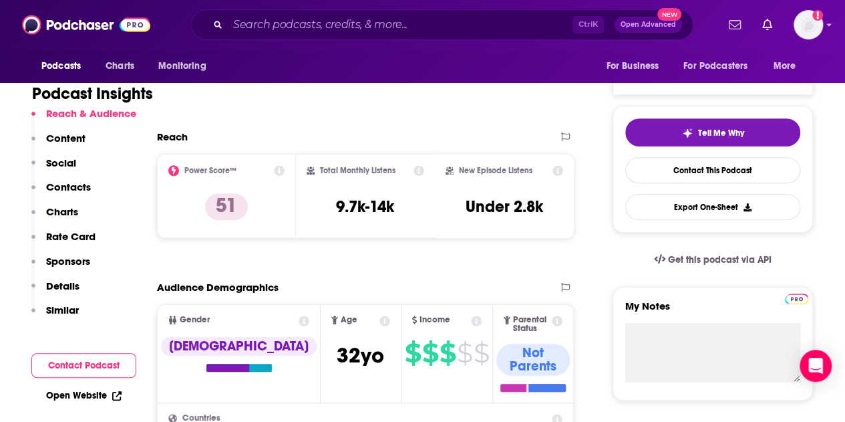
scroll to position [200, 0]
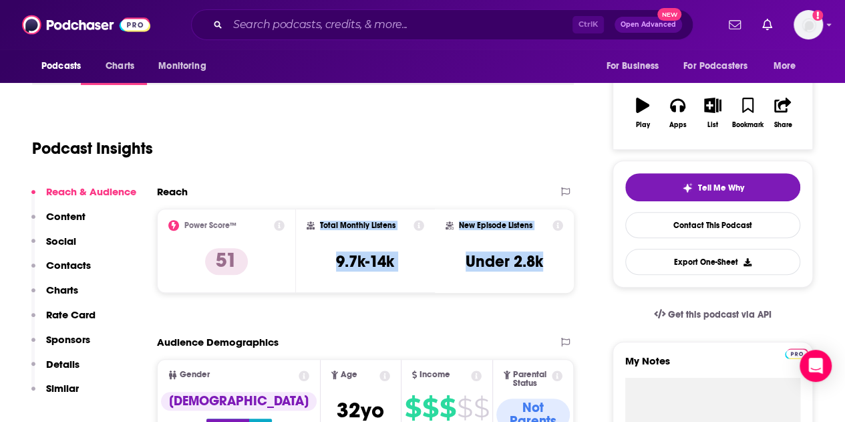
drag, startPoint x: 550, startPoint y: 264, endPoint x: 318, endPoint y: 227, distance: 234.9
click at [318, 227] on div "Power Score™ 51 Total Monthly Listens 9.7k-14k New Episode Listens Under 2.8k" at bounding box center [365, 250] width 417 height 84
copy div "Total Monthly Listens 9.7k-14k New Episode Listens Under 2.8k"
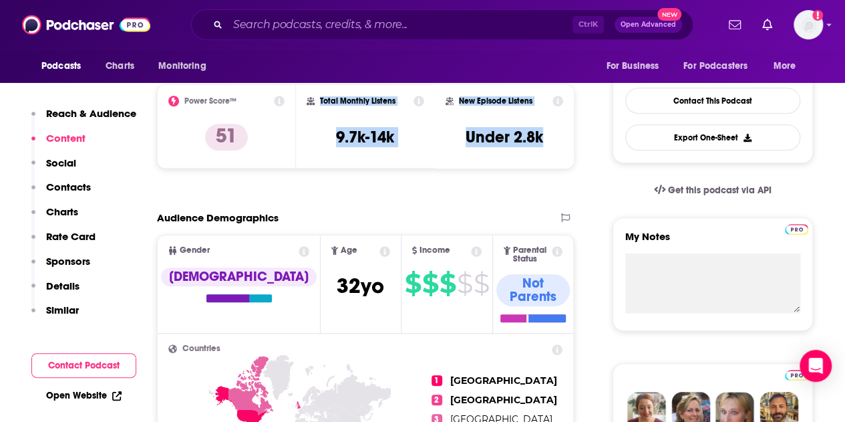
scroll to position [134, 0]
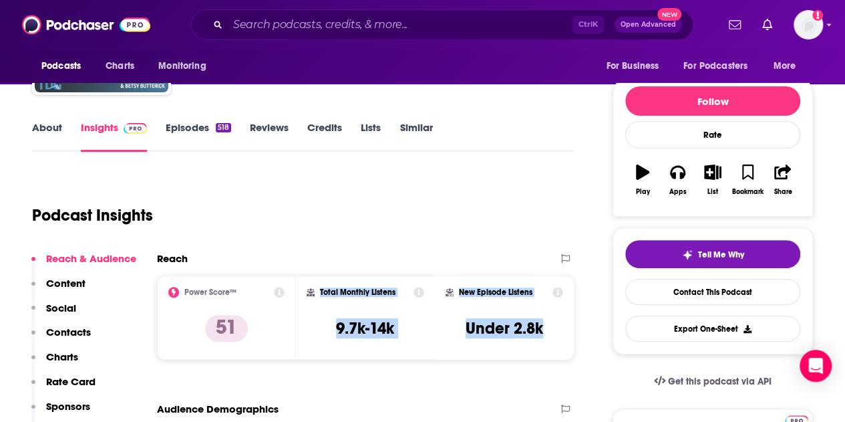
click at [52, 125] on link "About" at bounding box center [47, 136] width 30 height 31
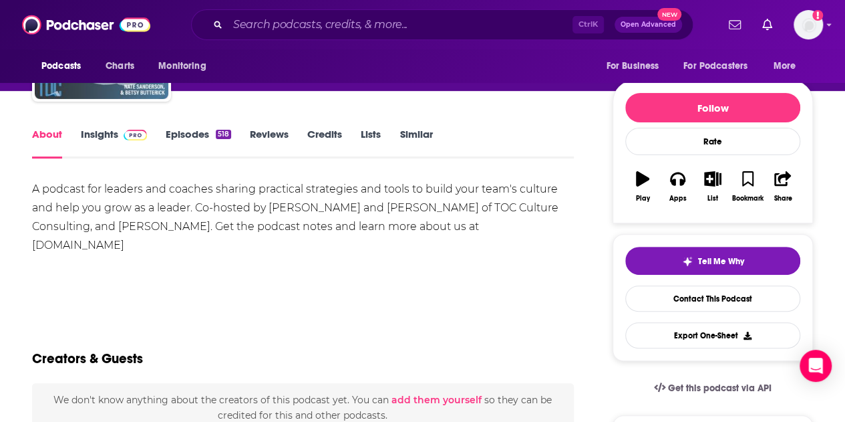
scroll to position [134, 0]
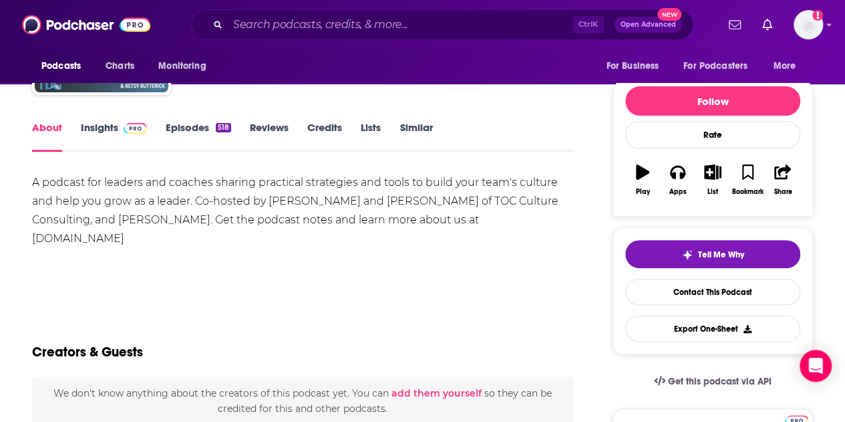
drag, startPoint x: 33, startPoint y: 180, endPoint x: 548, endPoint y: 223, distance: 516.3
click at [551, 225] on div "A podcast for leaders and coaches sharing practical strategies and tools to bui…" at bounding box center [303, 210] width 542 height 75
copy div "A podcast for leaders and coaches sharing practical strategies and tools to bui…"
click at [90, 125] on link "Insights" at bounding box center [114, 136] width 66 height 31
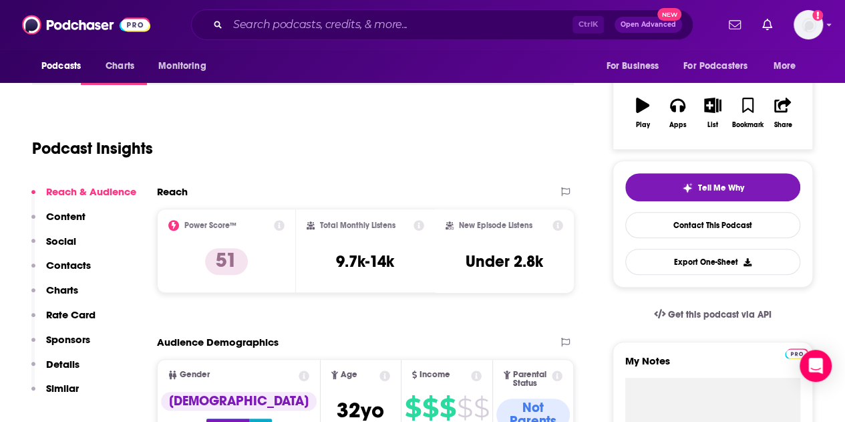
click at [67, 266] on p "Contacts" at bounding box center [68, 265] width 45 height 13
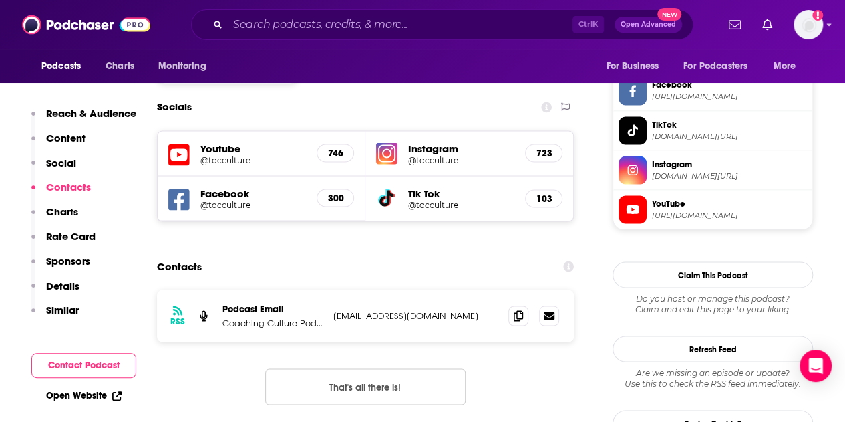
scroll to position [1146, 0]
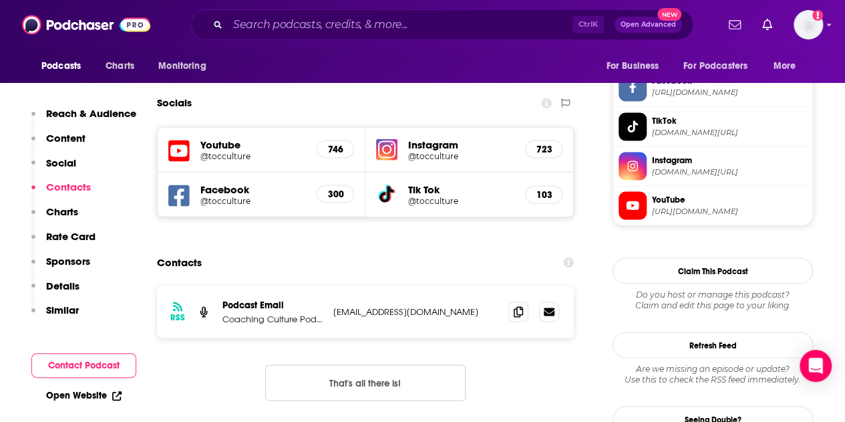
drag, startPoint x: 471, startPoint y: 247, endPoint x: 332, endPoint y: 245, distance: 139.0
click at [332, 285] on div "RSS Podcast Email Coaching Culture Podcast [EMAIL_ADDRESS][DOMAIN_NAME] [EMAIL_…" at bounding box center [365, 311] width 417 height 52
copy p "[EMAIL_ADDRESS][DOMAIN_NAME]"
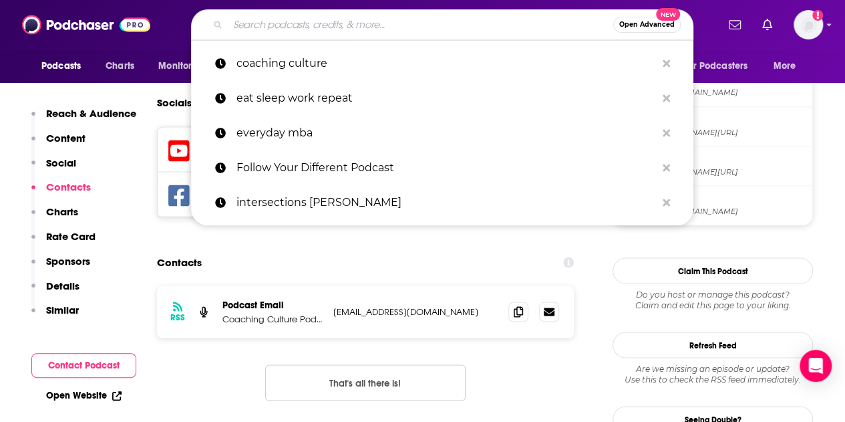
click at [321, 25] on input "Search podcasts, credits, & more..." at bounding box center [421, 24] width 386 height 21
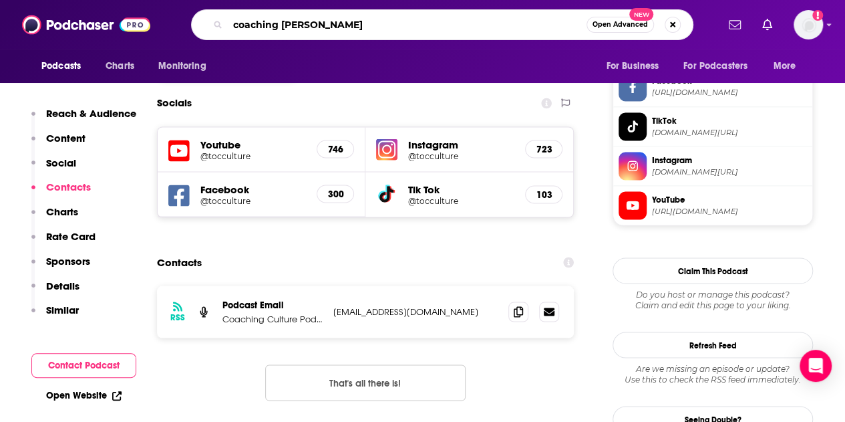
type input "coaching coaches"
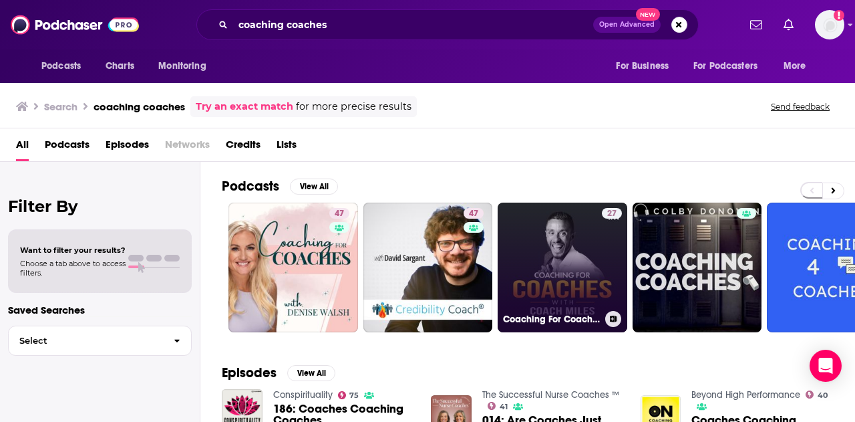
click at [552, 269] on link "27 Coaching For Coaches" at bounding box center [563, 267] width 130 height 130
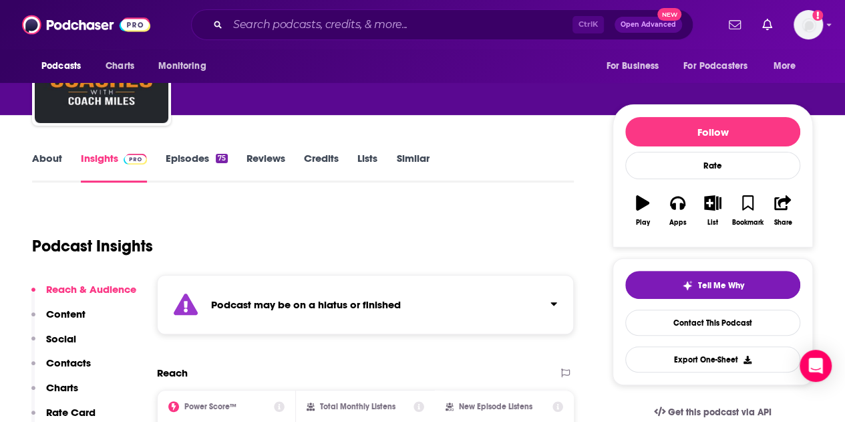
scroll to position [200, 0]
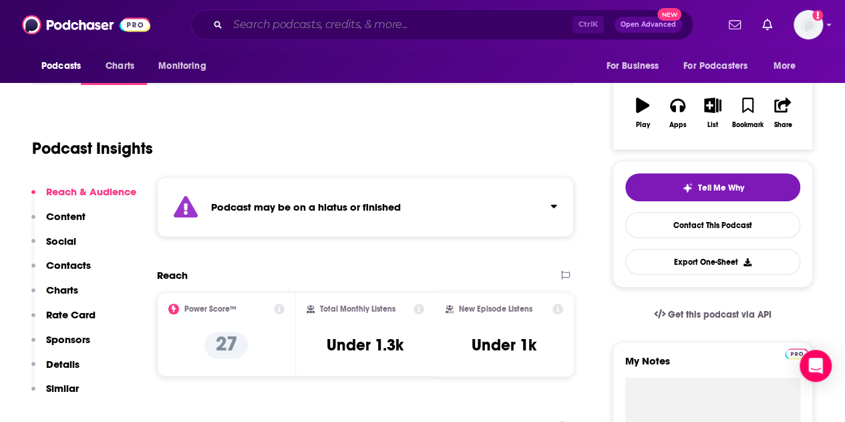
click at [310, 27] on input "Search podcasts, credits, & more..." at bounding box center [400, 24] width 345 height 21
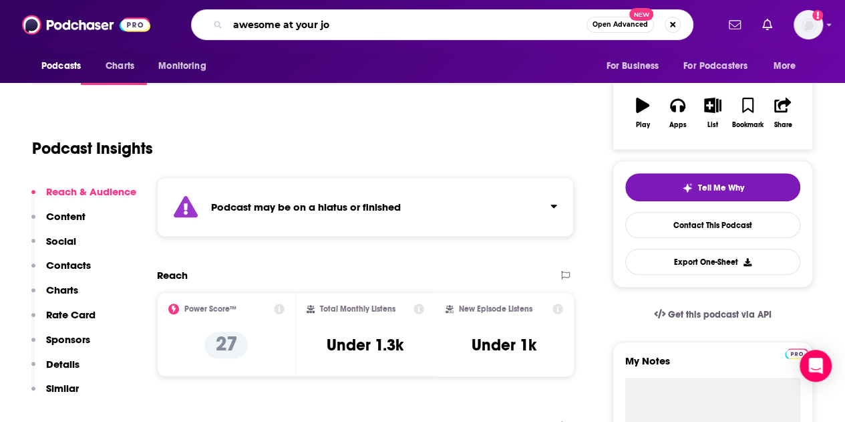
type input "awesome at your job"
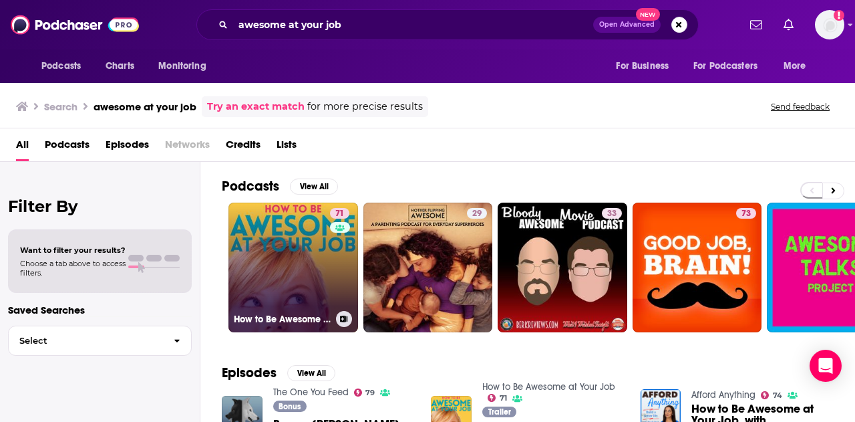
click at [279, 239] on link "71 How to Be Awesome at Your Job" at bounding box center [294, 267] width 130 height 130
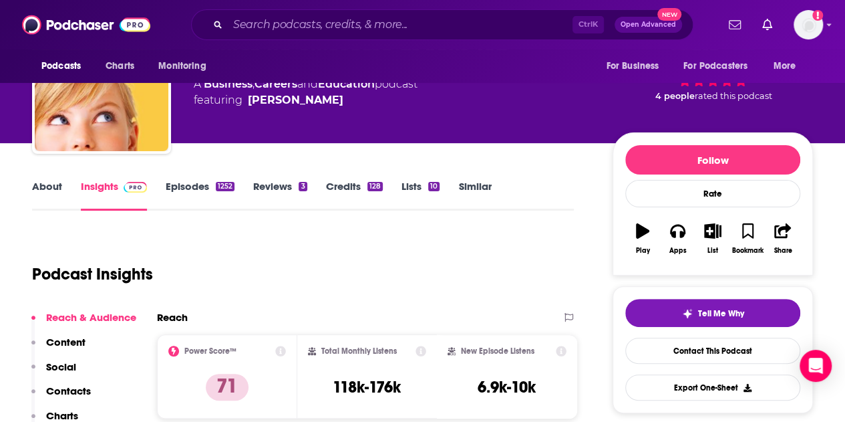
scroll to position [134, 0]
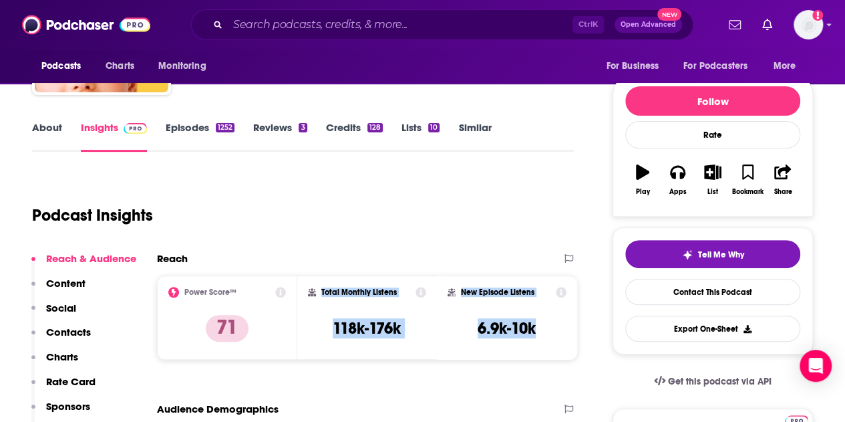
drag, startPoint x: 544, startPoint y: 331, endPoint x: 312, endPoint y: 285, distance: 236.4
click at [312, 285] on div "Power Score™ 71 Total Monthly Listens 118k-176k New Episode Listens 6.9k-10k" at bounding box center [367, 317] width 420 height 84
copy div "Total Monthly Listens 118k-176k New Episode Listens 6.9k-10k"
click at [45, 124] on link "About" at bounding box center [47, 136] width 30 height 31
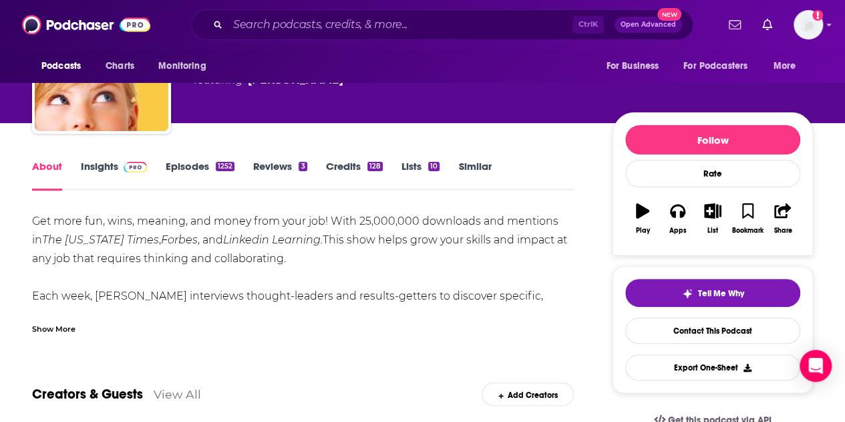
scroll to position [134, 0]
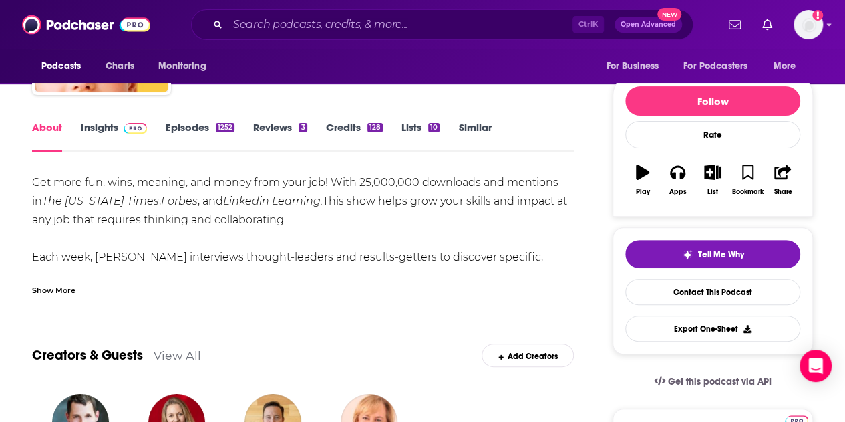
click at [61, 289] on div "Show More" at bounding box center [53, 289] width 43 height 13
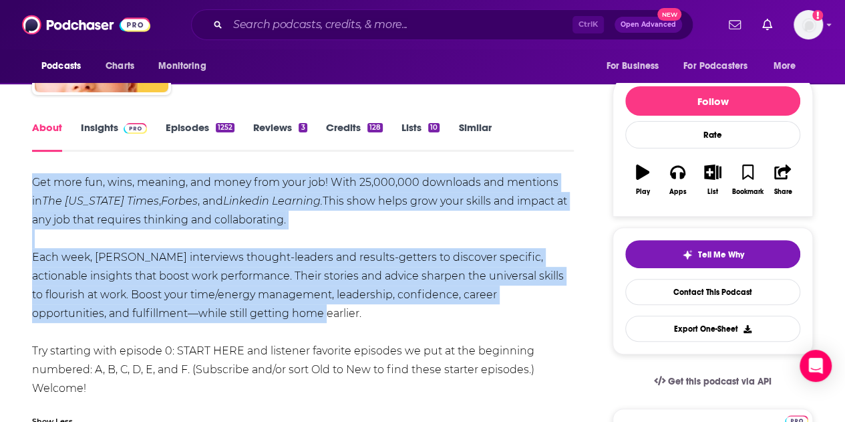
drag, startPoint x: 265, startPoint y: 313, endPoint x: 23, endPoint y: 187, distance: 272.3
copy div "Get more fun, wins, meaning, and money from your job! With 25,000,000 downloads…"
click at [99, 121] on link "Insights" at bounding box center [114, 136] width 66 height 31
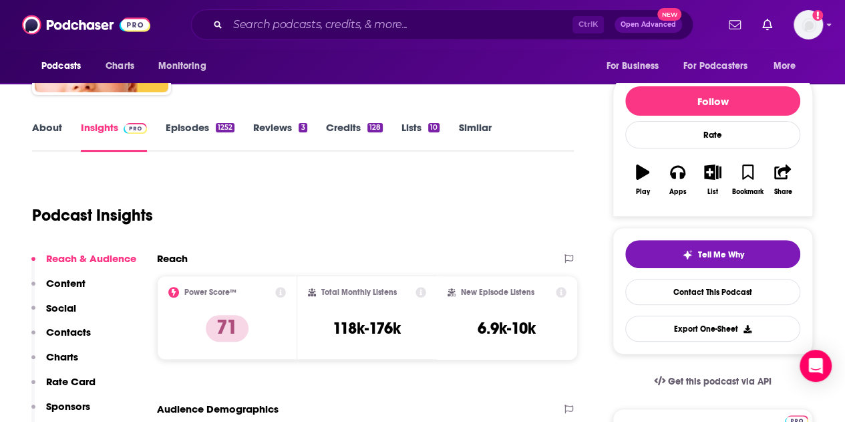
click at [63, 333] on p "Contacts" at bounding box center [68, 331] width 45 height 13
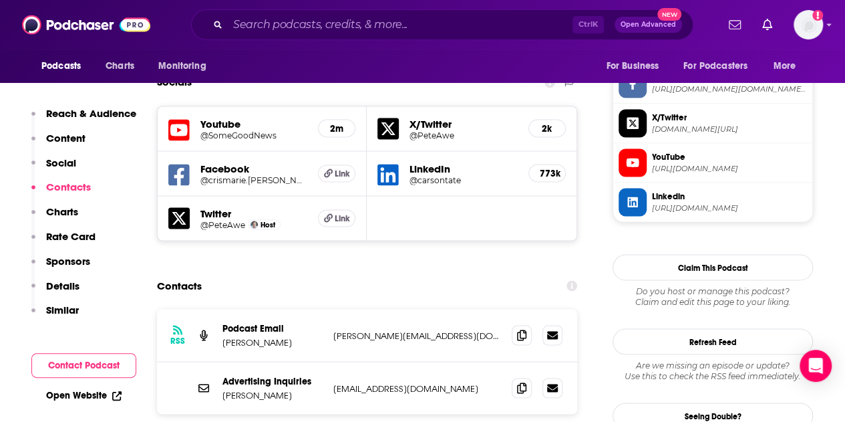
scroll to position [1177, 0]
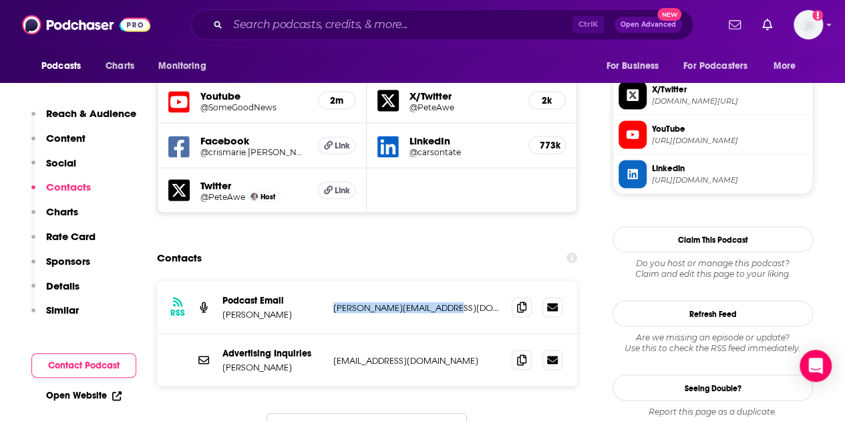
drag, startPoint x: 446, startPoint y: 247, endPoint x: 335, endPoint y: 247, distance: 110.9
click at [335, 301] on p "Pete@AwesomeAtYourJob.com" at bounding box center [417, 306] width 168 height 11
copy p "Pete@AwesomeAtYourJob.com"
click at [295, 23] on input "Search podcasts, credits, & more..." at bounding box center [400, 24] width 345 height 21
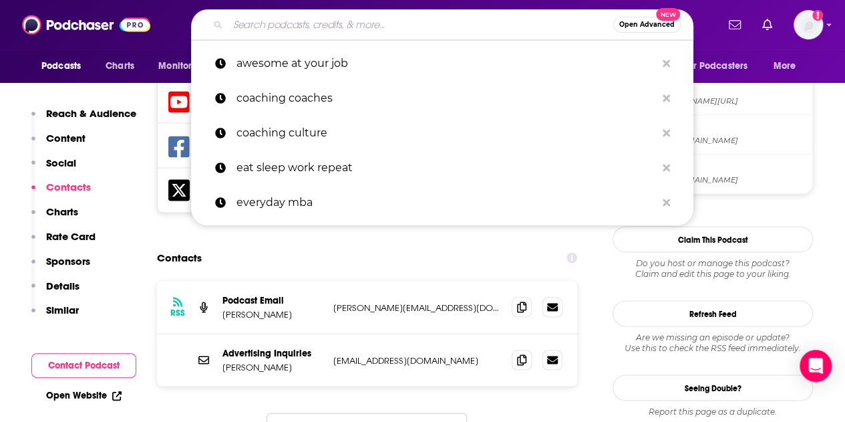
paste input "• Amazing Business Radio"
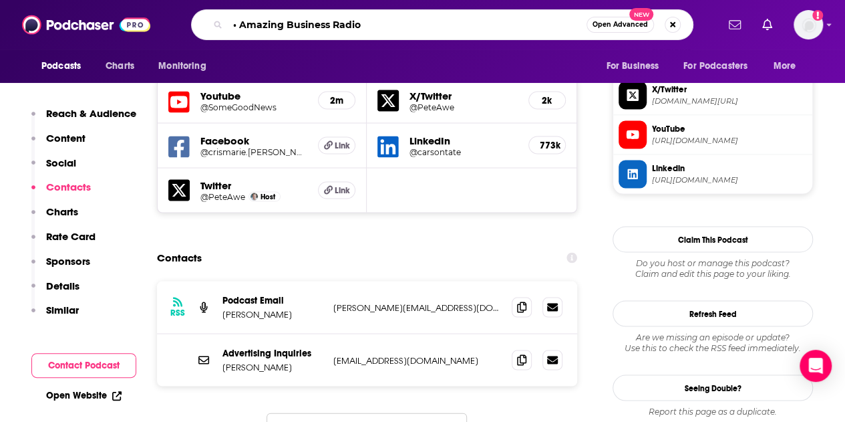
click at [243, 26] on input "• Amazing Business Radio" at bounding box center [407, 24] width 359 height 21
type input "Amazing Business Radio"
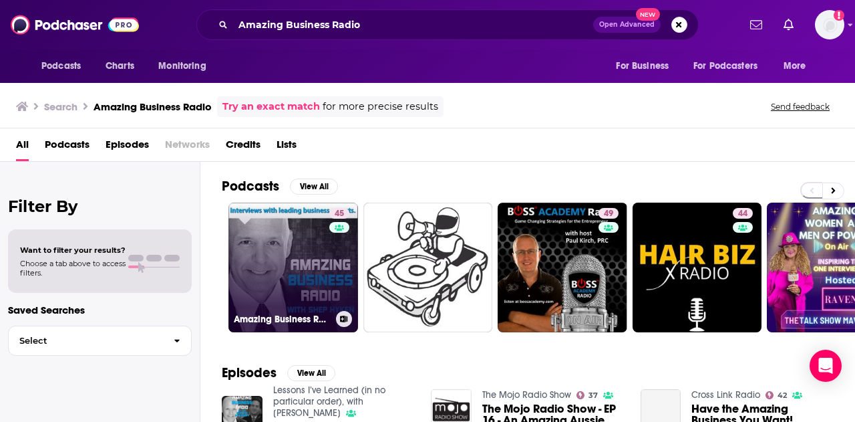
click at [297, 272] on link "45 Amazing Business Radio" at bounding box center [294, 267] width 130 height 130
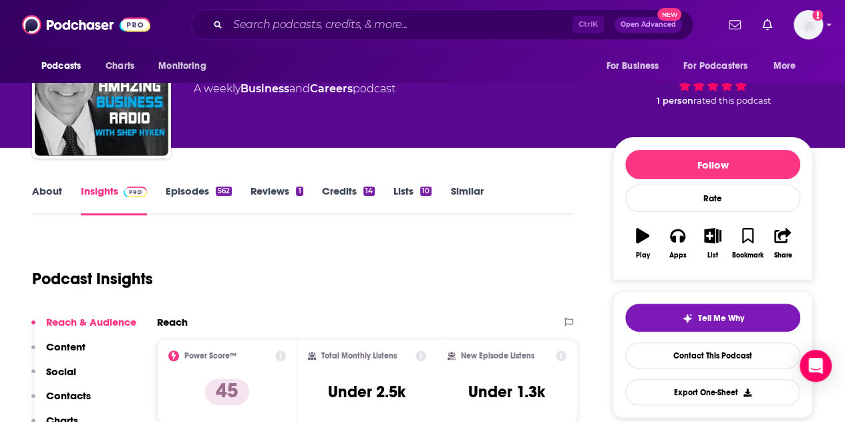
scroll to position [134, 0]
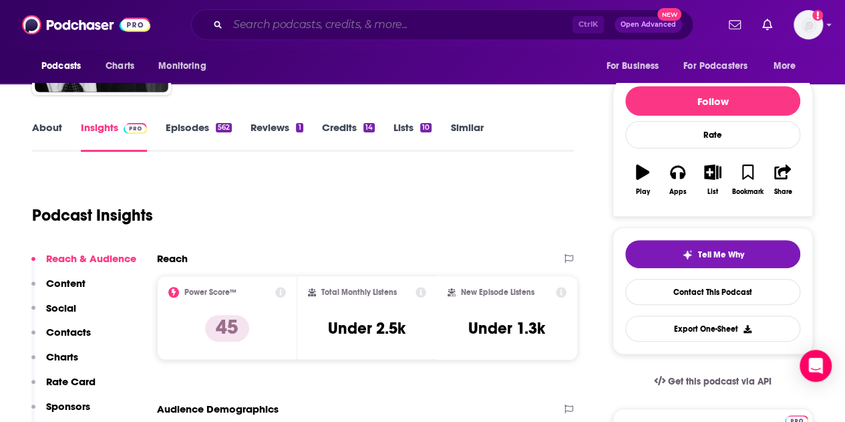
click at [251, 22] on input "Search podcasts, credits, & more..." at bounding box center [400, 24] width 345 height 21
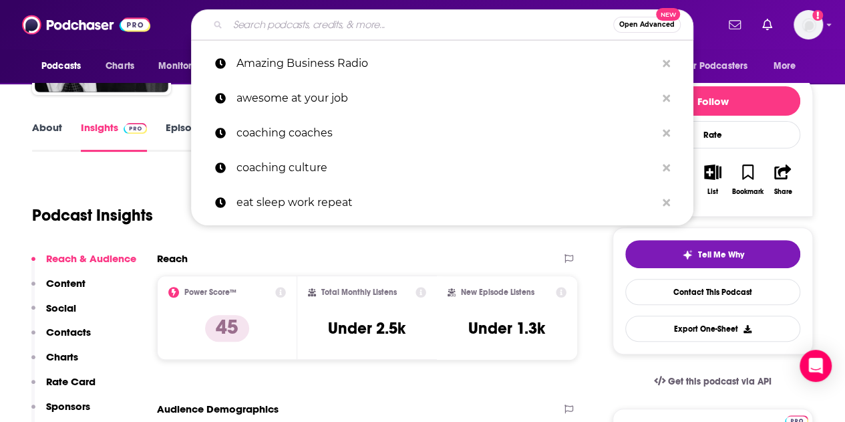
paste input "A Productive Conversation with Mike Vardy"
type input "A Productive Conversation with Mike Vardy"
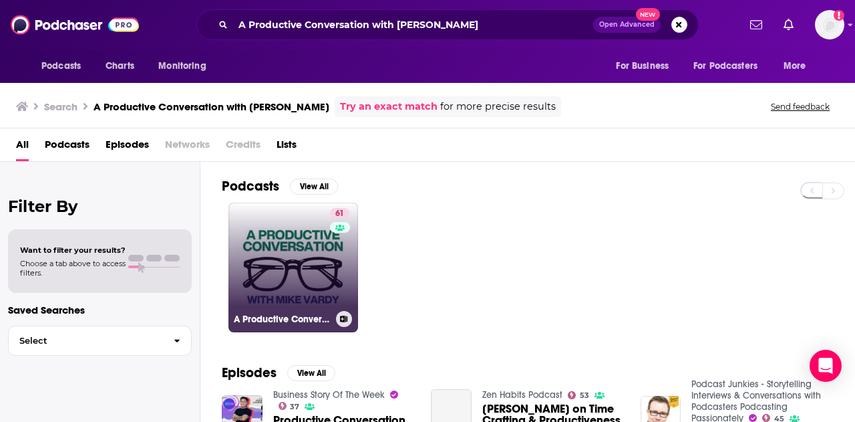
click at [289, 253] on link "61 A Productive Conversation" at bounding box center [294, 267] width 130 height 130
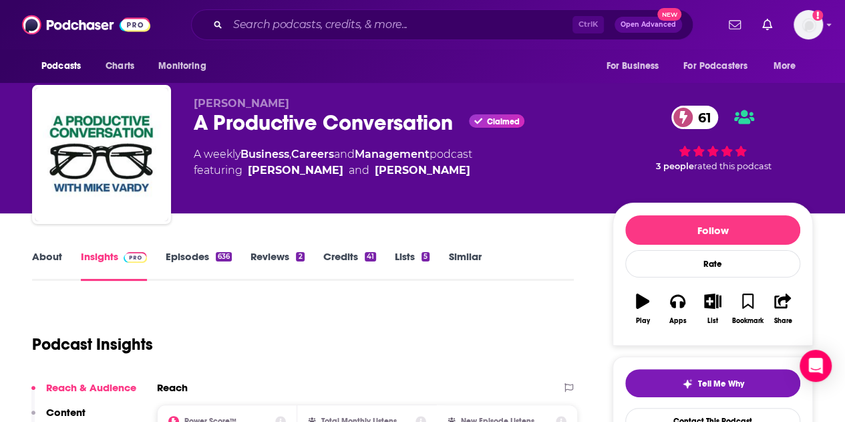
scroll to position [200, 0]
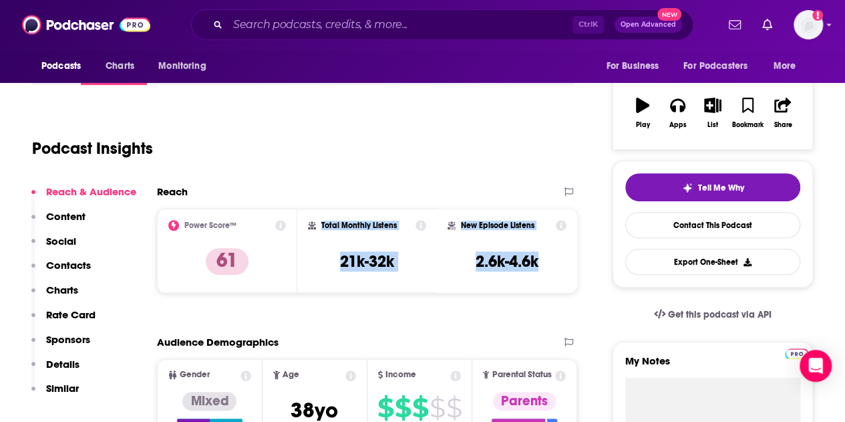
drag, startPoint x: 391, startPoint y: 235, endPoint x: 320, endPoint y: 227, distance: 71.3
click at [320, 227] on div "Power Score™ 61 Total Monthly Listens 21k-32k New Episode Listens 2.6k-4.6k" at bounding box center [367, 250] width 420 height 84
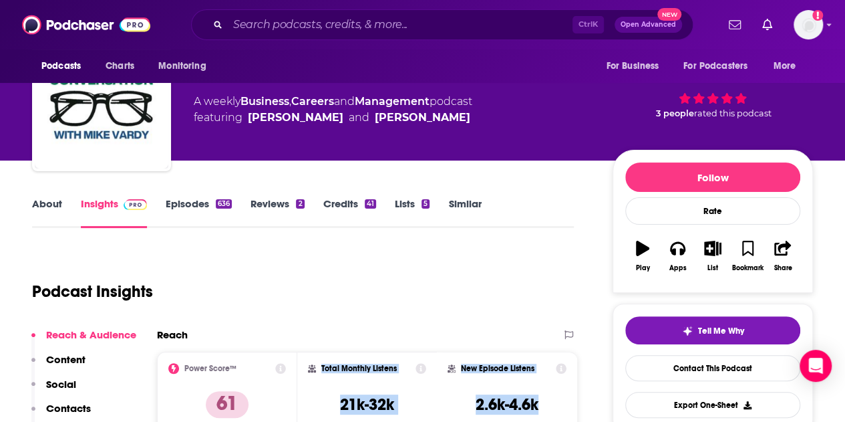
scroll to position [0, 0]
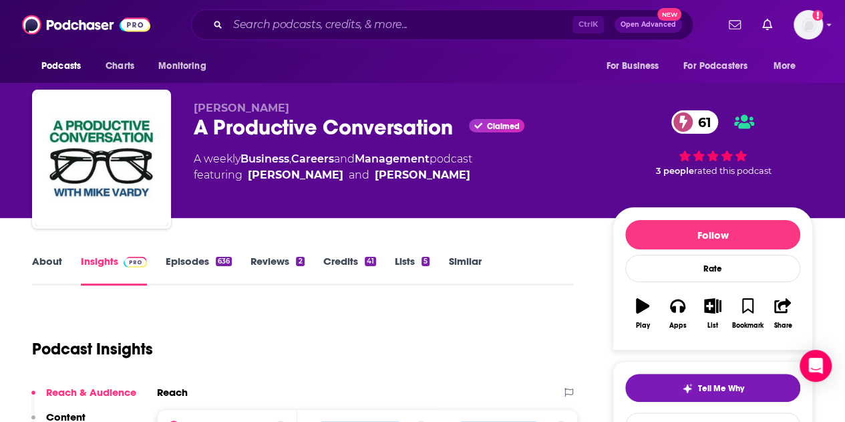
click at [53, 261] on link "About" at bounding box center [47, 270] width 30 height 31
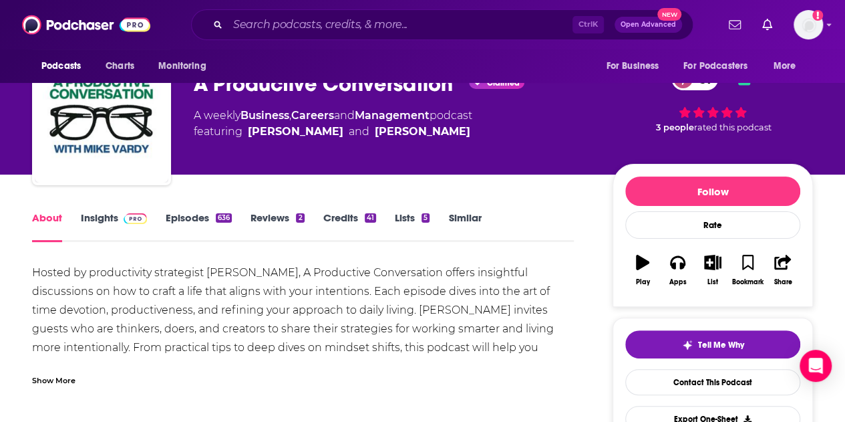
scroll to position [134, 0]
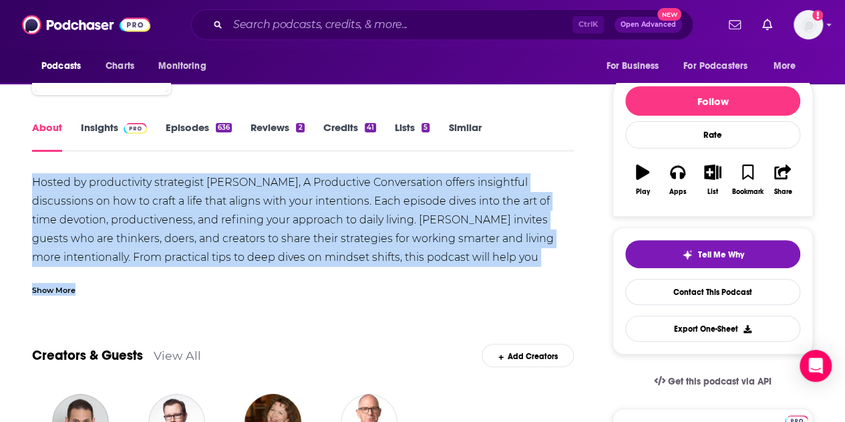
drag, startPoint x: 33, startPoint y: 181, endPoint x: 88, endPoint y: 279, distance: 111.6
click at [88, 279] on div "Hosted by productivity strategist Mike Vardy, A Productive Conversation offers …" at bounding box center [303, 234] width 542 height 122
click at [59, 293] on div "Show More" at bounding box center [53, 289] width 43 height 13
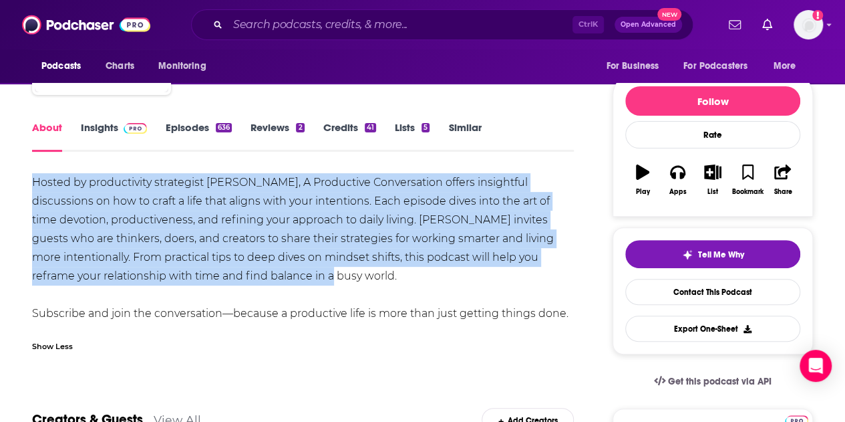
drag, startPoint x: 183, startPoint y: 275, endPoint x: 16, endPoint y: 173, distance: 195.5
copy div "Hosted by productivity strategist Mike Vardy, A Productive Conversation offers …"
click at [92, 136] on link "Insights" at bounding box center [114, 136] width 66 height 31
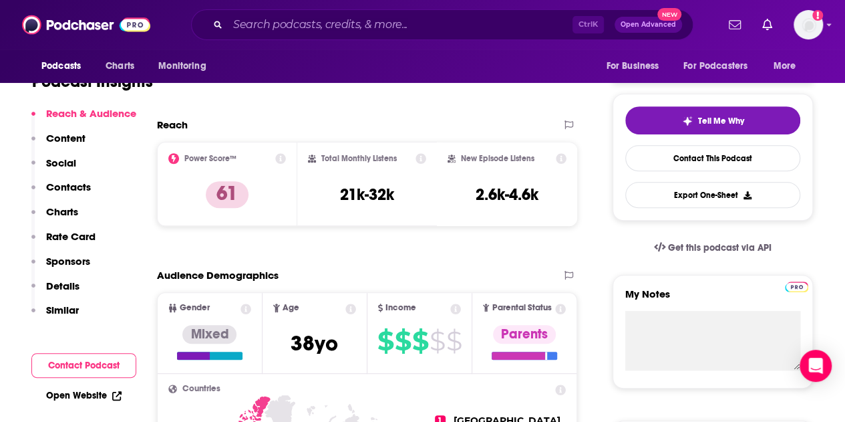
click at [76, 187] on p "Contacts" at bounding box center [68, 186] width 45 height 13
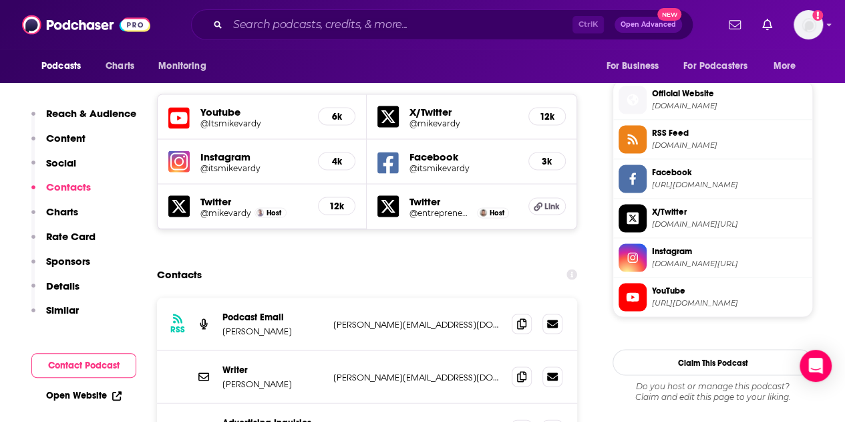
scroll to position [1193, 0]
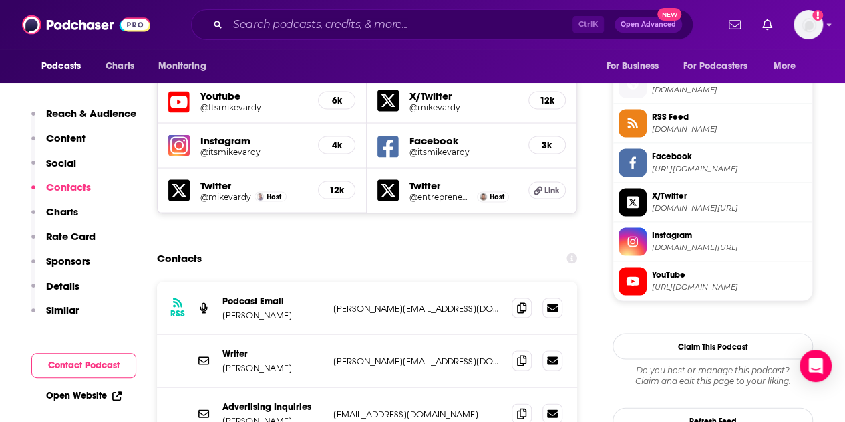
click at [444, 302] on p "mike@mikevardy.com" at bounding box center [417, 307] width 168 height 11
drag, startPoint x: 431, startPoint y: 249, endPoint x: 357, endPoint y: 249, distance: 74.2
click at [328, 281] on div "RSS Podcast Email Mike Vardy mike@mikevardy.com mike@mikevardy.com" at bounding box center [367, 307] width 420 height 53
copy p "mike@mikevardy.com"
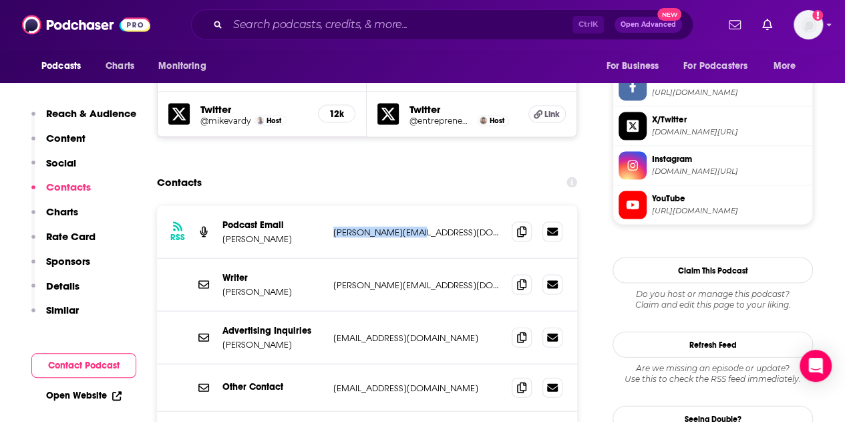
scroll to position [1326, 0]
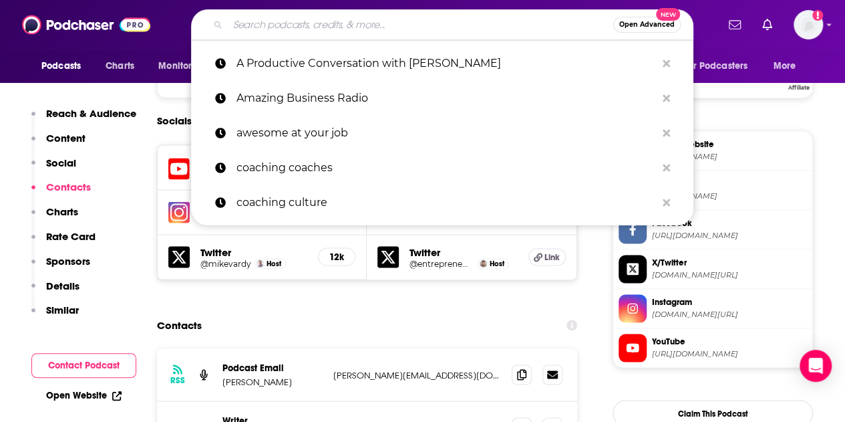
click at [319, 27] on input "Search podcasts, credits, & more..." at bounding box center [421, 24] width 386 height 21
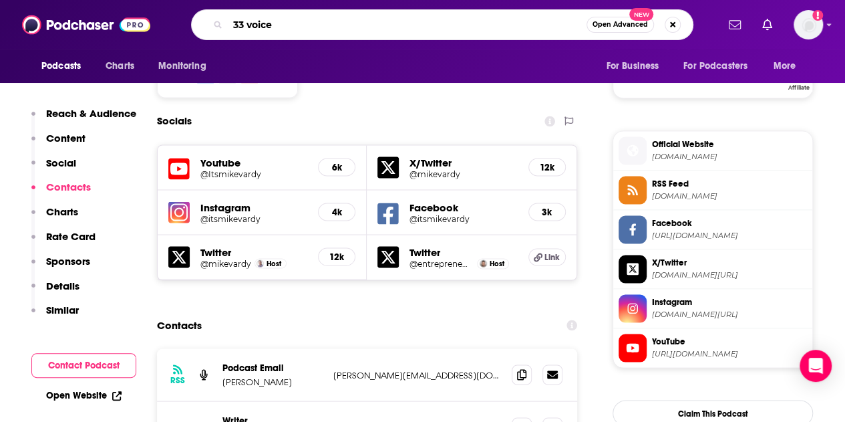
type input "33 voices"
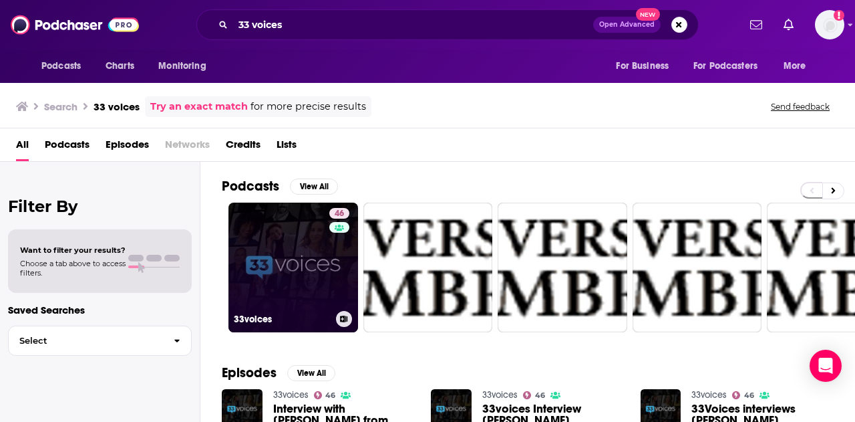
click at [293, 271] on link "46 33voices" at bounding box center [294, 267] width 130 height 130
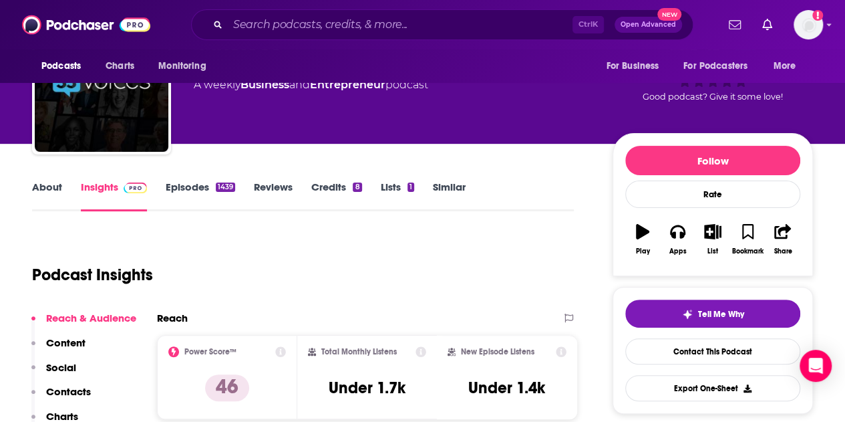
scroll to position [134, 0]
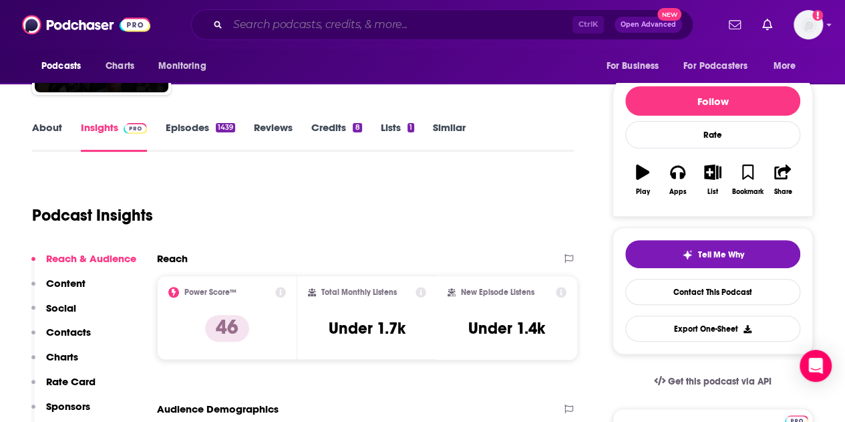
click at [303, 29] on input "Search podcasts, credits, & more..." at bounding box center [400, 24] width 345 height 21
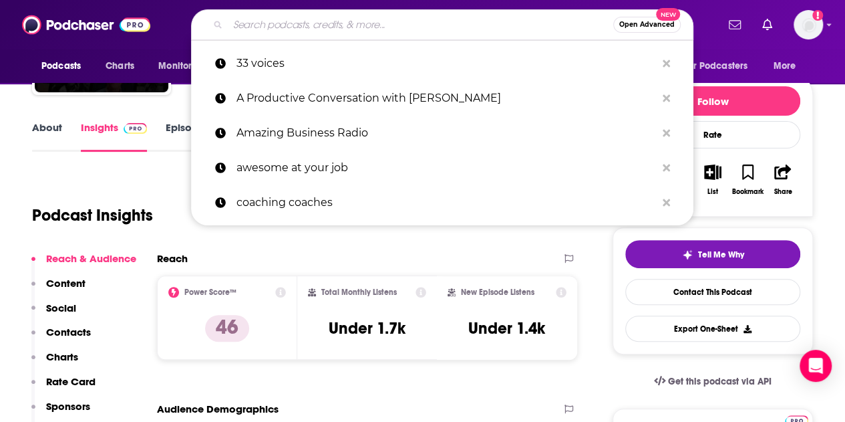
paste input "15Five/Share Your Genius"
type input "15Five/Share Your Genius"
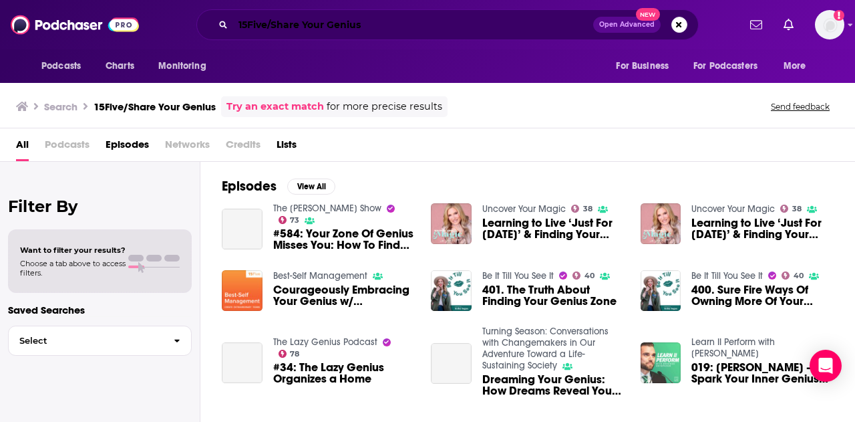
drag, startPoint x: 269, startPoint y: 23, endPoint x: 293, endPoint y: 25, distance: 24.1
click at [269, 23] on input "15Five/Share Your Genius" at bounding box center [413, 24] width 360 height 21
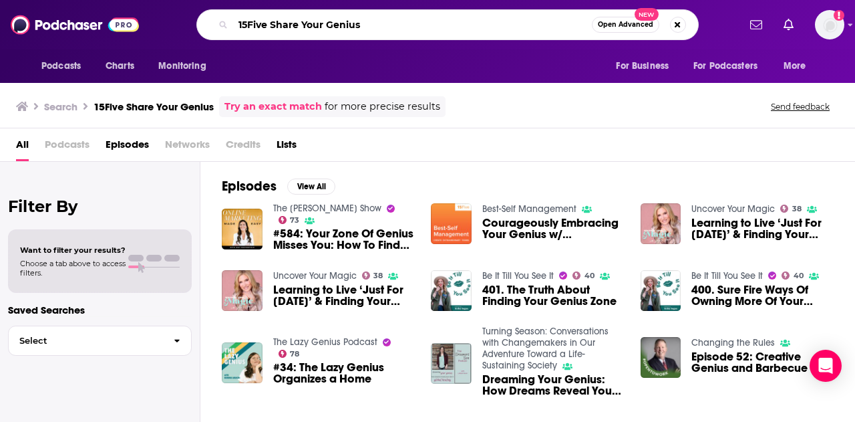
drag, startPoint x: 270, startPoint y: 26, endPoint x: 196, endPoint y: 27, distance: 73.5
click at [196, 27] on div "15Five Share Your Genius Open Advanced New" at bounding box center [447, 24] width 502 height 31
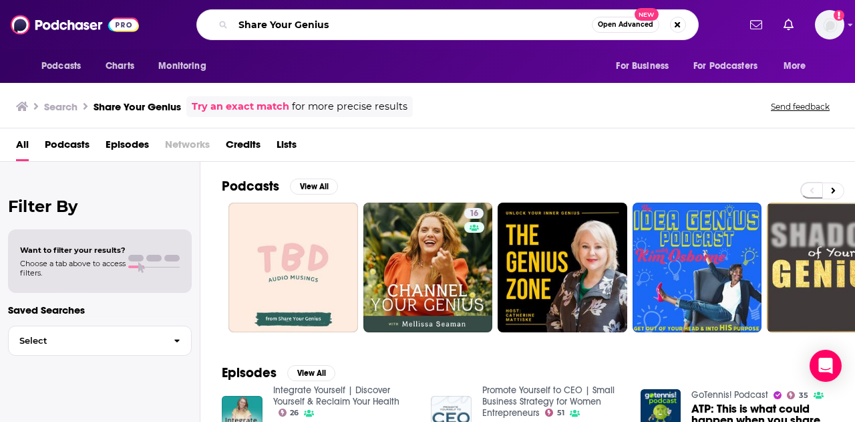
click at [349, 17] on input "Share Your Genius" at bounding box center [412, 24] width 359 height 21
drag, startPoint x: 342, startPoint y: 33, endPoint x: 117, endPoint y: 18, distance: 225.7
click at [117, 18] on div "Podcasts Charts Monitoring Share Your Genius Open Advanced New For Business For…" at bounding box center [427, 24] width 855 height 49
type input "15Five"
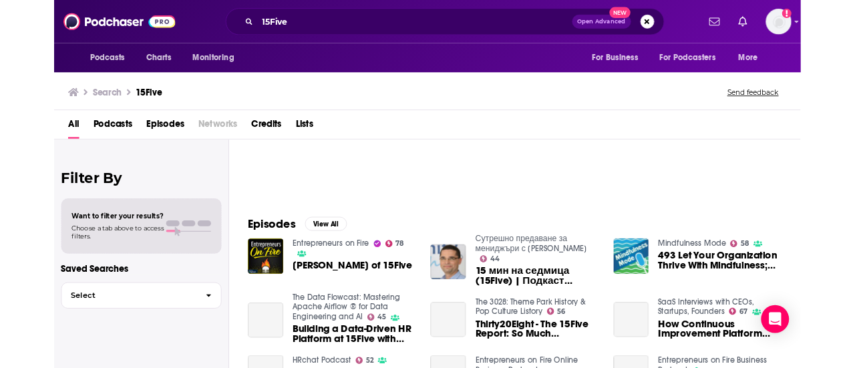
scroll to position [200, 0]
